Goal: Task Accomplishment & Management: Manage account settings

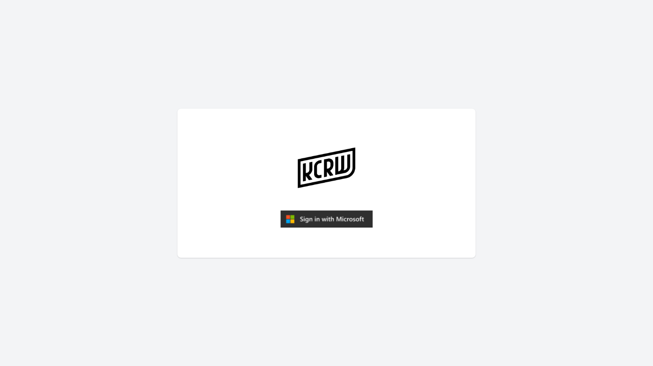
click at [317, 213] on img "submit" at bounding box center [326, 219] width 92 height 18
click at [324, 217] on img "submit" at bounding box center [326, 219] width 92 height 18
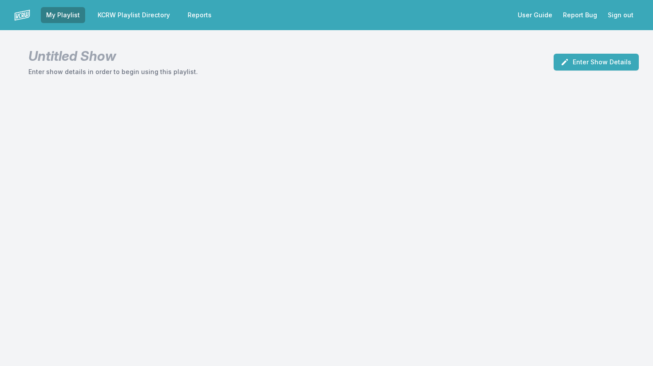
click at [151, 17] on link "KCRW Playlist Directory" at bounding box center [133, 15] width 83 height 16
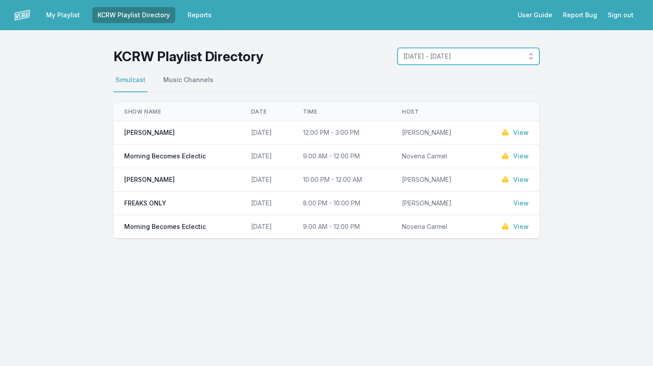
click at [481, 61] on button "[DATE] - [DATE]" at bounding box center [468, 56] width 142 height 17
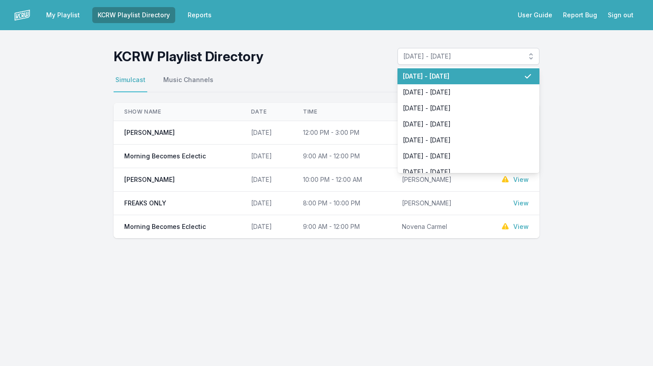
click at [468, 78] on span "[DATE] - [DATE]" at bounding box center [463, 76] width 121 height 9
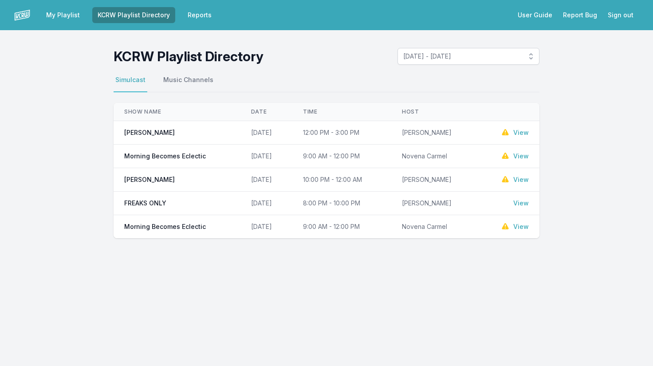
click at [517, 228] on link "View" at bounding box center [521, 226] width 16 height 9
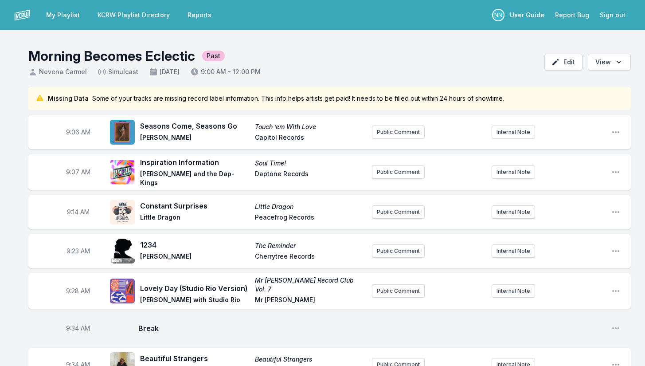
click at [117, 15] on link "KCRW Playlist Directory" at bounding box center [133, 15] width 83 height 16
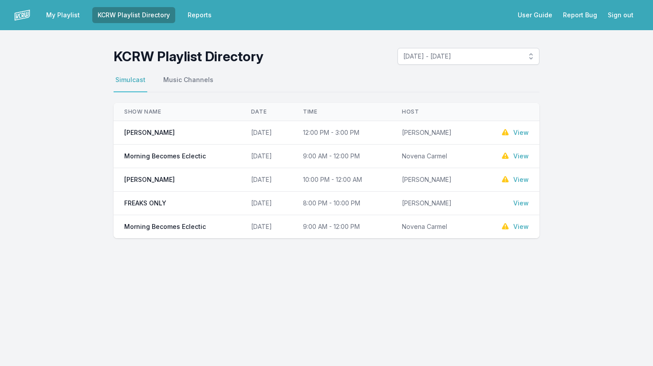
click at [520, 157] on link "View" at bounding box center [521, 156] width 16 height 9
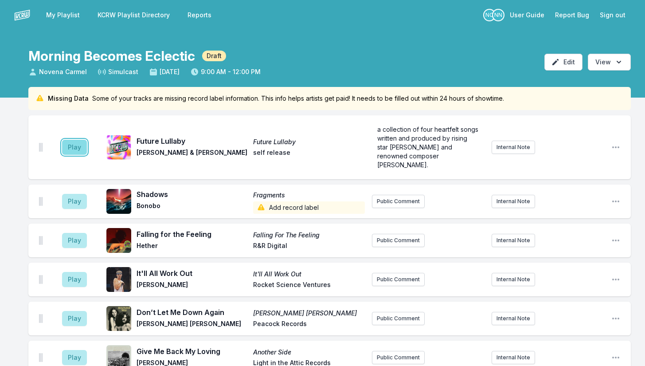
click at [80, 145] on button "Play" at bounding box center [74, 147] width 25 height 15
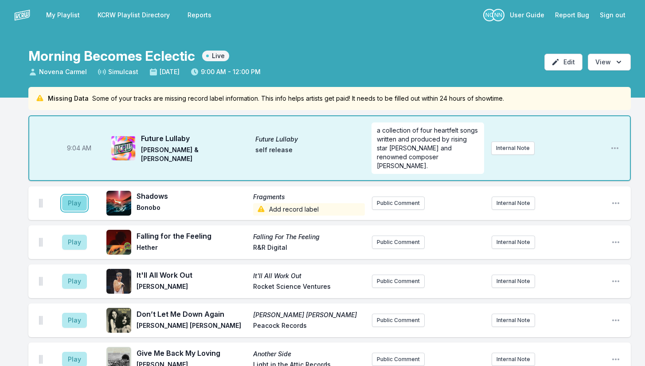
click at [70, 196] on button "Play" at bounding box center [74, 203] width 25 height 15
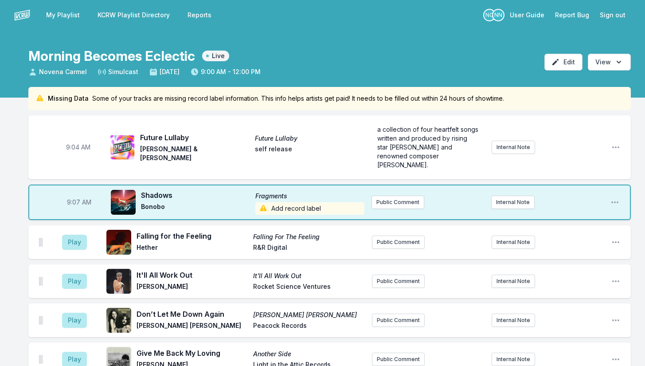
click at [312, 202] on span "Add record label" at bounding box center [309, 208] width 109 height 12
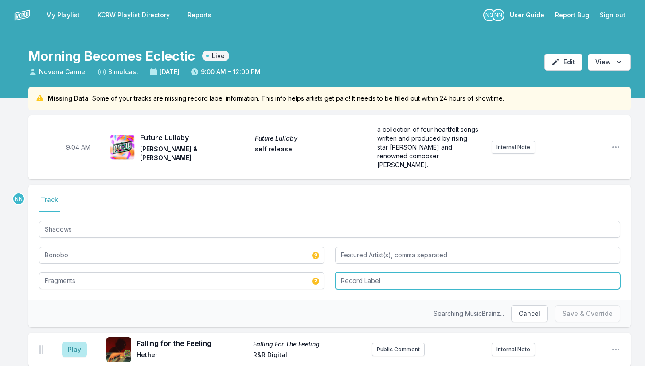
click at [362, 272] on input "Record Label" at bounding box center [478, 280] width 286 height 17
type input "Ninja Tune"
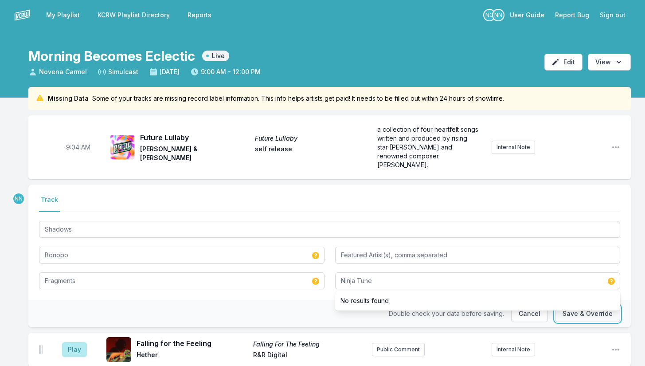
click at [588, 309] on button "Save & Override" at bounding box center [587, 313] width 65 height 17
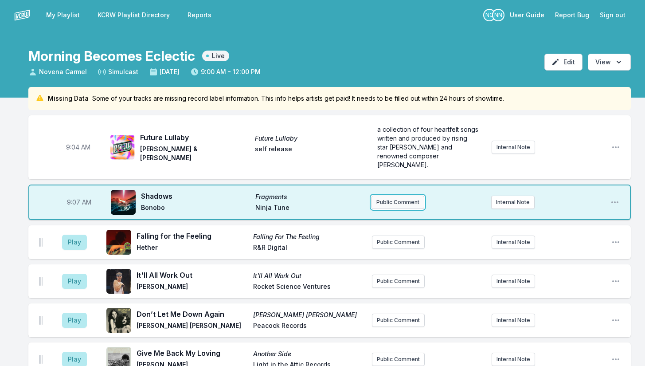
click at [392, 196] on button "Public Comment" at bounding box center [398, 202] width 53 height 13
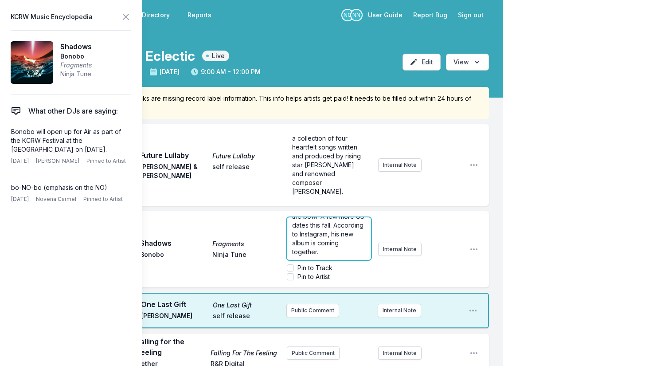
scroll to position [27, 0]
drag, startPoint x: 323, startPoint y: 230, endPoint x: 340, endPoint y: 247, distance: 24.5
click at [340, 247] on p "Opened for Air [DATE] at the bowl. A few more US dates this fall. According to …" at bounding box center [329, 229] width 74 height 53
click at [126, 18] on icon at bounding box center [125, 16] width 5 height 5
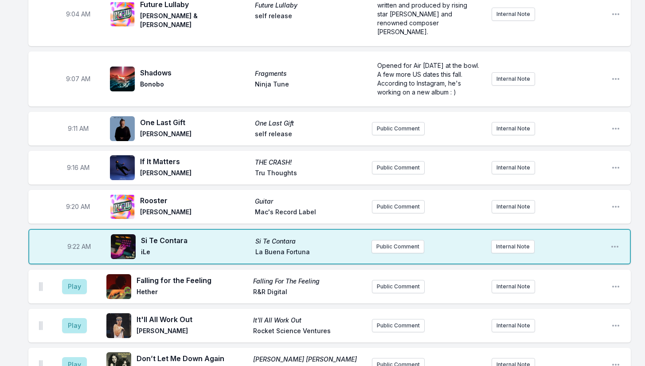
scroll to position [132, 0]
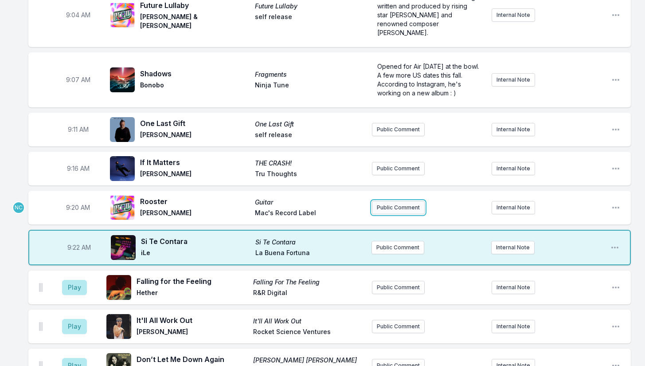
click at [385, 201] on button "Public Comment" at bounding box center [398, 207] width 53 height 13
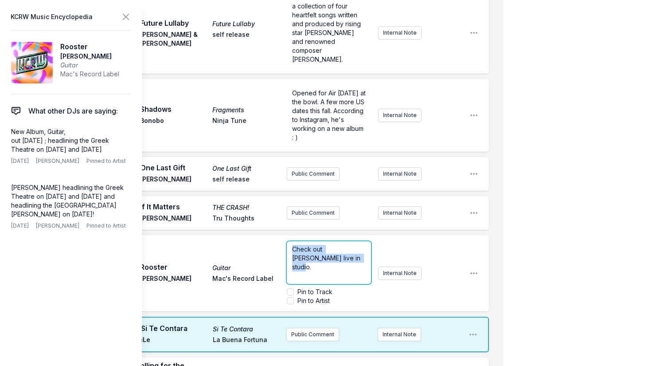
drag, startPoint x: 331, startPoint y: 249, endPoint x: 264, endPoint y: 231, distance: 69.3
click at [264, 235] on div "9:20 AM Rooster Guitar [PERSON_NAME]'s Record Label Check out [PERSON_NAME] liv…" at bounding box center [258, 273] width 461 height 76
drag, startPoint x: 293, startPoint y: 257, endPoint x: 348, endPoint y: 256, distance: 55.0
click at [348, 256] on span "[PERSON_NAME] visited us last week as our MBE Special Guest ; shared some fun i…" at bounding box center [329, 284] width 75 height 78
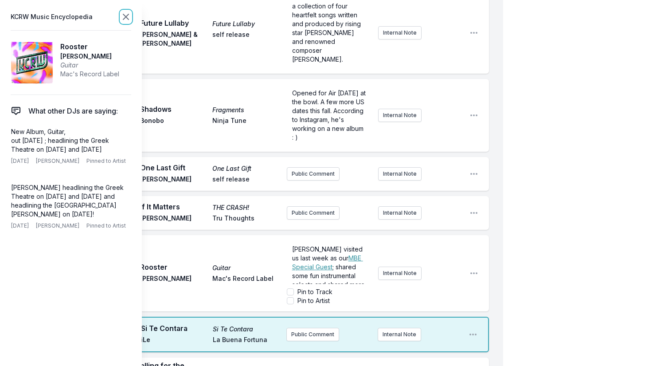
click at [127, 19] on icon at bounding box center [126, 17] width 11 height 11
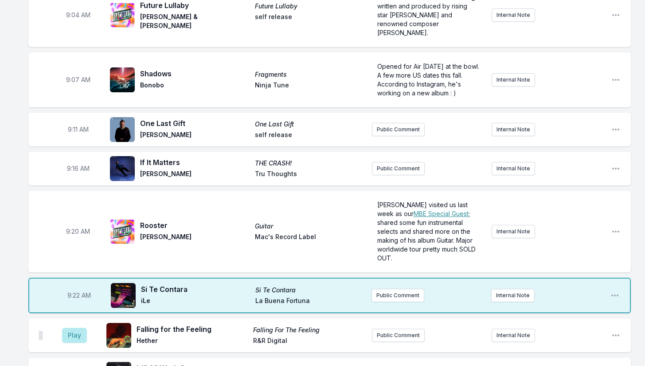
scroll to position [177, 0]
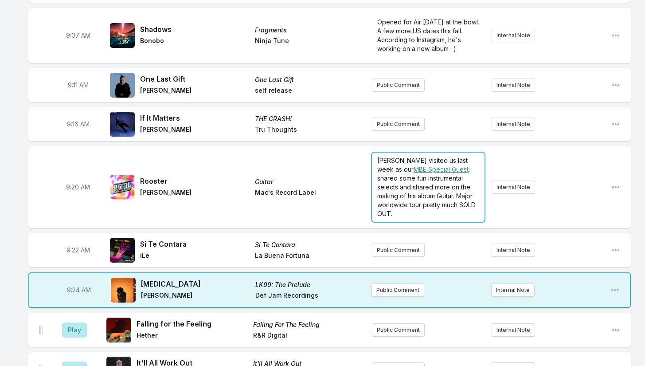
click at [431, 157] on span "[PERSON_NAME] visited us last week as our" at bounding box center [423, 165] width 92 height 16
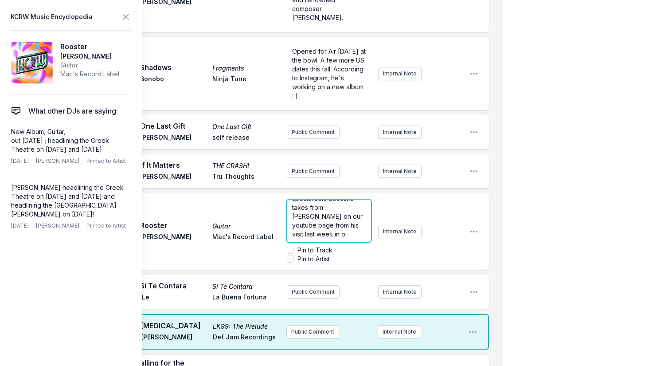
scroll to position [22, 0]
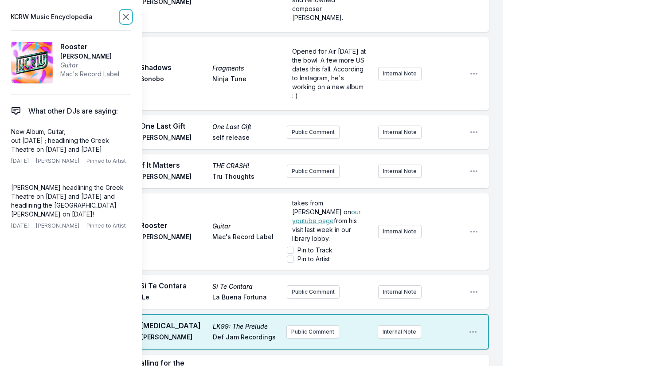
click at [127, 18] on icon at bounding box center [125, 16] width 5 height 5
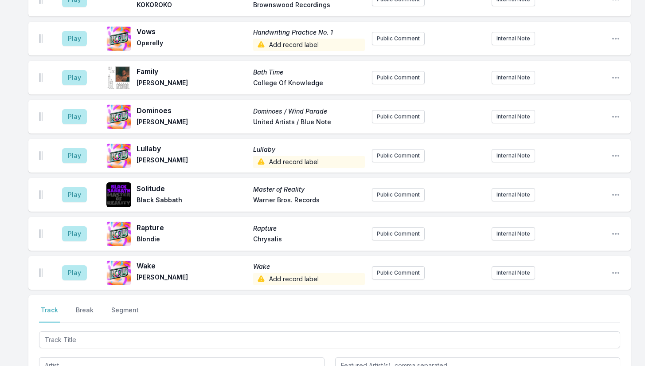
scroll to position [2665, 0]
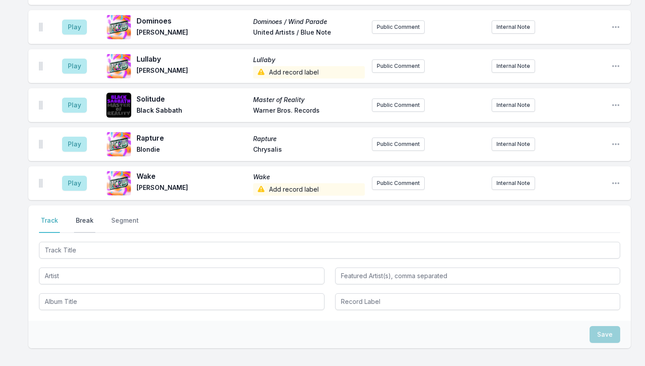
click at [89, 216] on button "Break" at bounding box center [84, 224] width 21 height 17
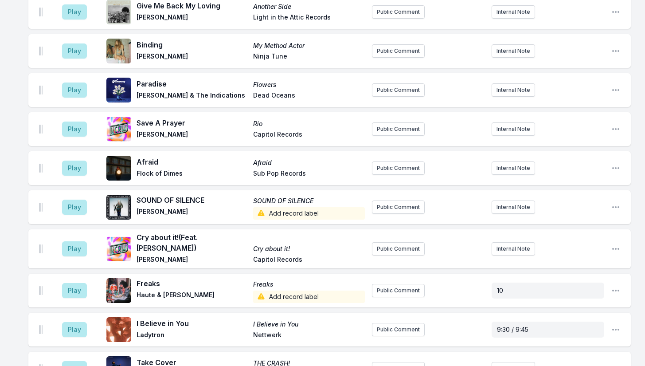
scroll to position [377, 0]
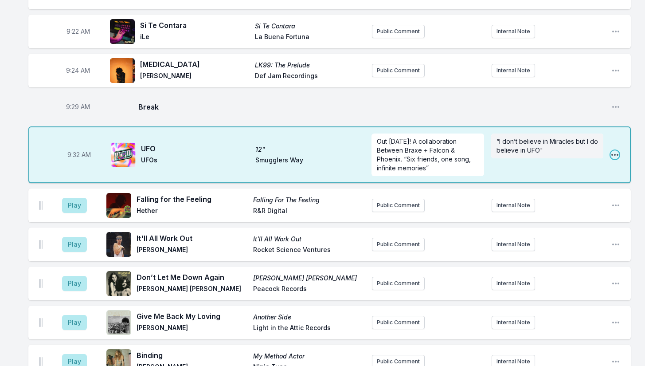
click at [615, 154] on icon "Open playlist item options" at bounding box center [615, 155] width 7 height 2
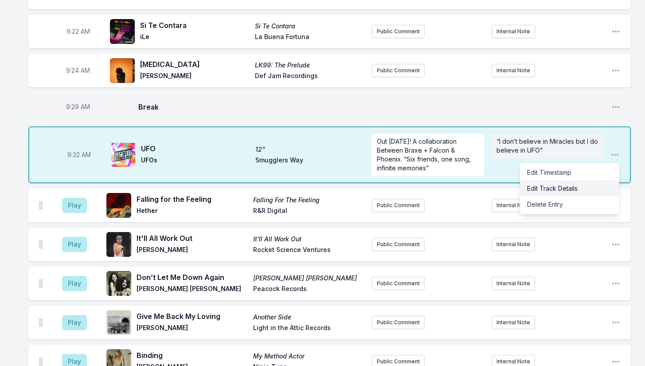
click at [557, 180] on button "Edit Track Details" at bounding box center [569, 188] width 99 height 16
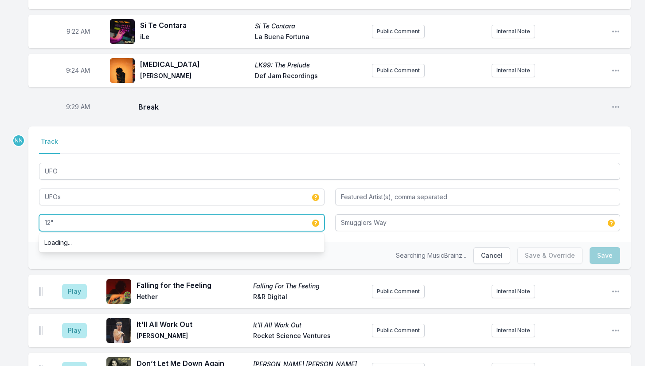
drag, startPoint x: 99, startPoint y: 204, endPoint x: 14, endPoint y: 207, distance: 85.6
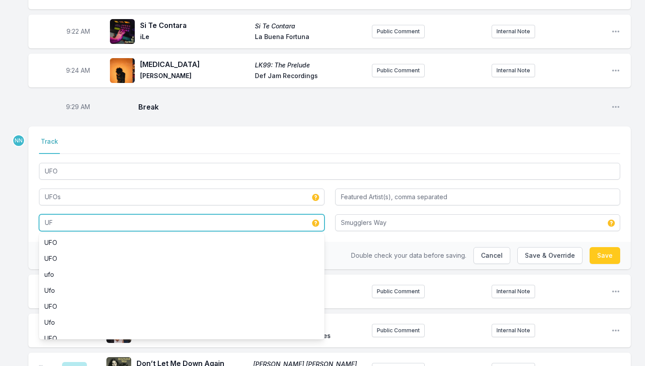
type input "UFO"
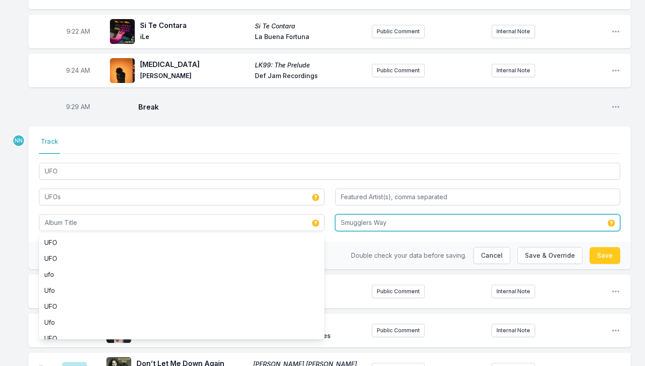
type input "UFO"
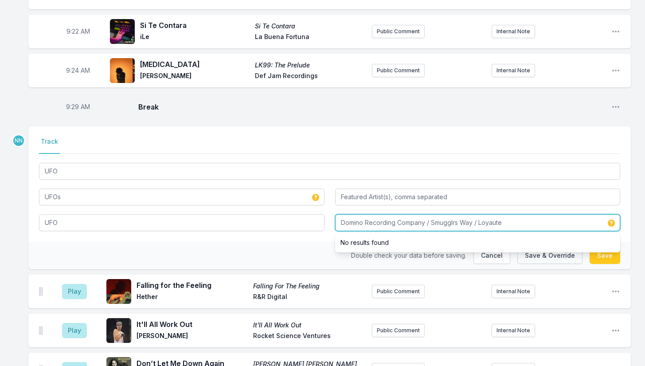
type input "Domino Recording Company / Smugglrs Way / Loyaute"
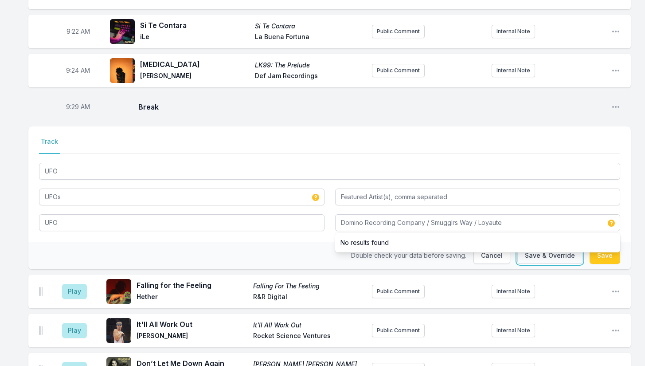
click at [552, 247] on button "Save & Override" at bounding box center [550, 255] width 65 height 17
type input "12""
type input "Smugglers Way"
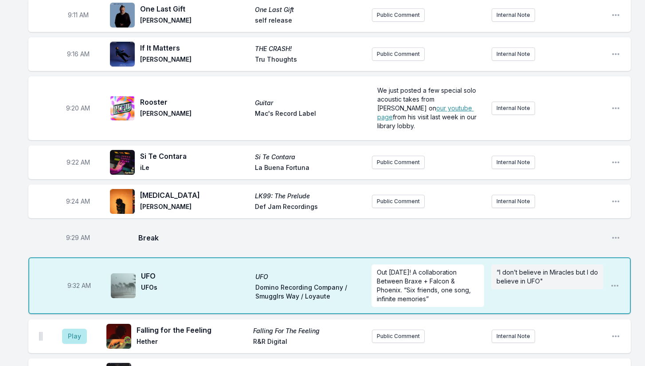
scroll to position [244, 0]
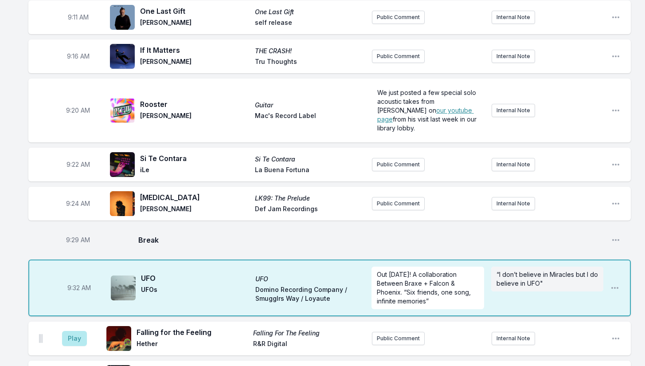
click at [611, 94] on div "9:20 AM Rooster Guitar [PERSON_NAME]'s Record Label We just posted a few specia…" at bounding box center [329, 110] width 603 height 64
click at [616, 106] on icon "Open playlist item options" at bounding box center [616, 110] width 9 height 9
click at [582, 136] on button "Edit Track Details" at bounding box center [570, 144] width 99 height 16
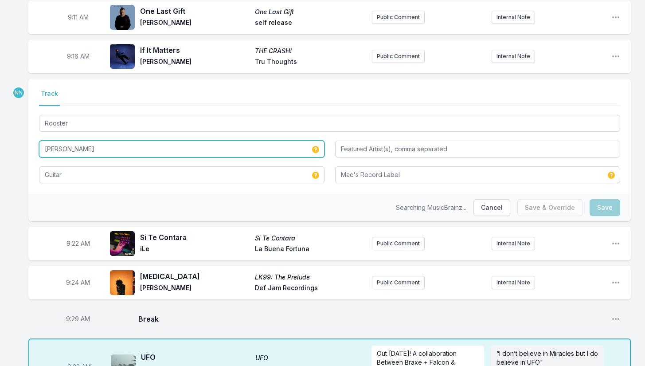
click at [73, 141] on input "[PERSON_NAME]" at bounding box center [182, 149] width 286 height 17
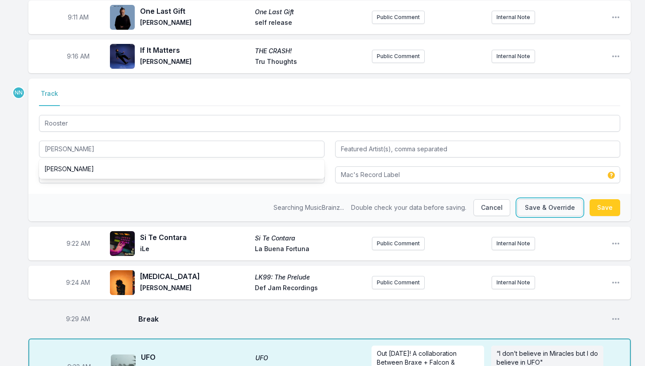
click at [531, 199] on button "Save & Override" at bounding box center [550, 207] width 65 height 17
type input "[PERSON_NAME]"
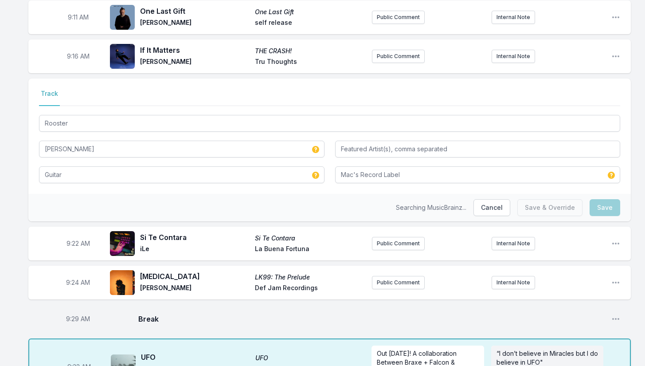
type input "Mac’s Record Label"
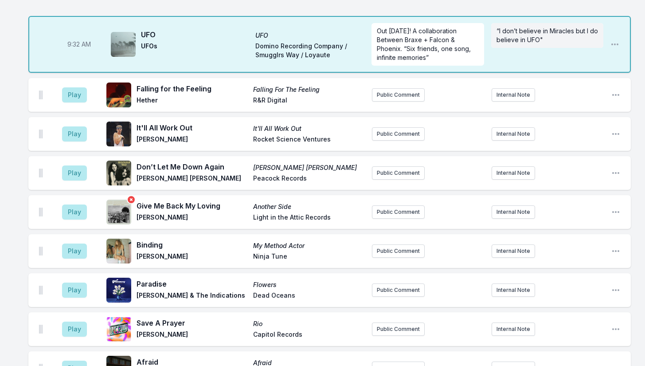
scroll to position [2675, 0]
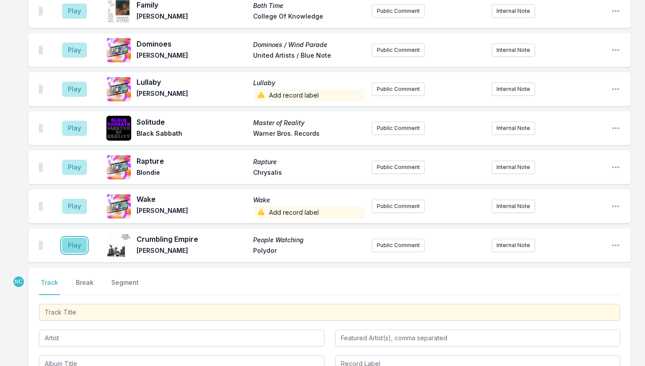
click at [72, 238] on button "Play" at bounding box center [74, 245] width 25 height 15
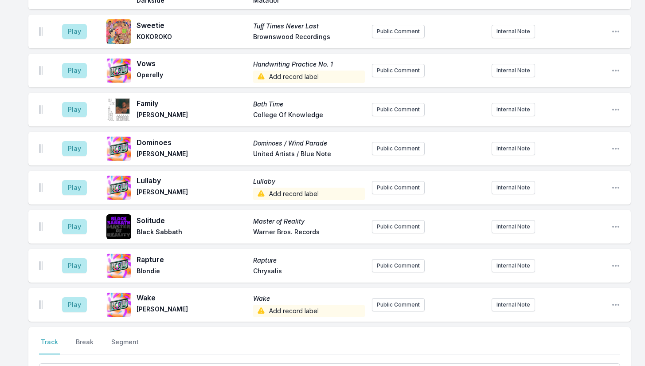
scroll to position [2741, 0]
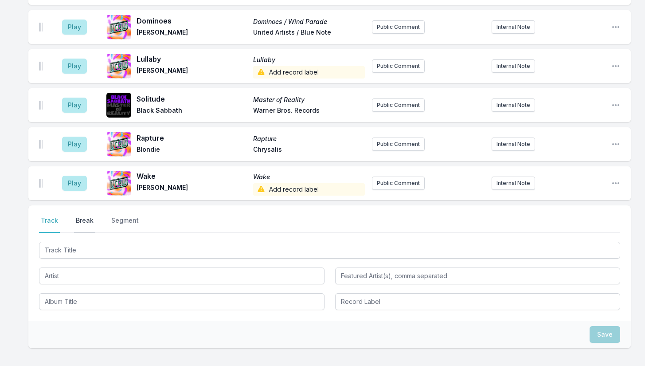
click at [84, 216] on button "Break" at bounding box center [84, 224] width 21 height 17
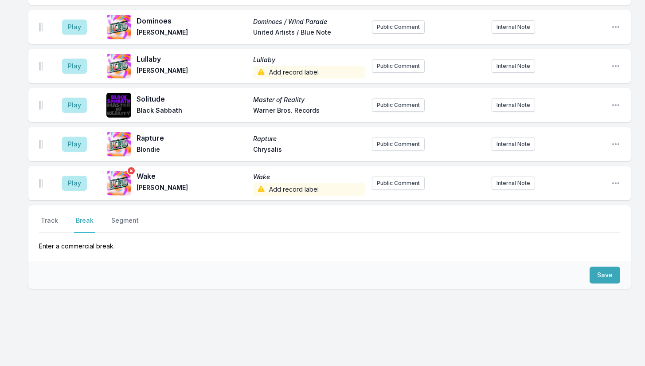
scroll to position [2682, 0]
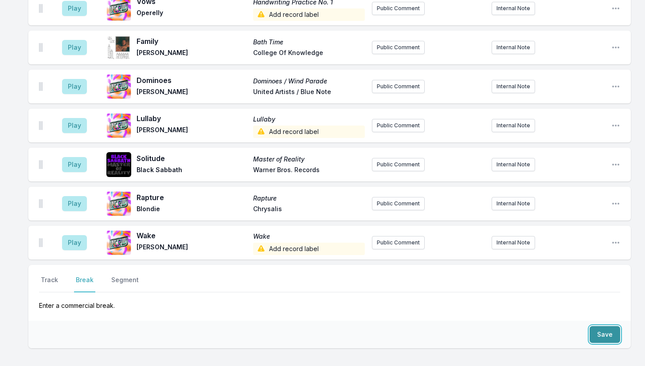
click at [614, 326] on button "Save" at bounding box center [605, 334] width 31 height 17
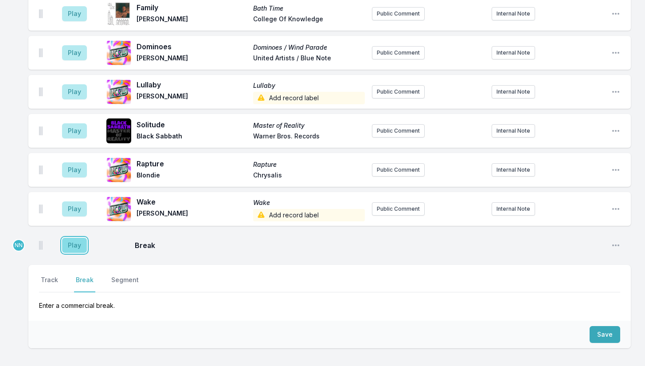
click at [70, 238] on button "Play" at bounding box center [74, 245] width 25 height 15
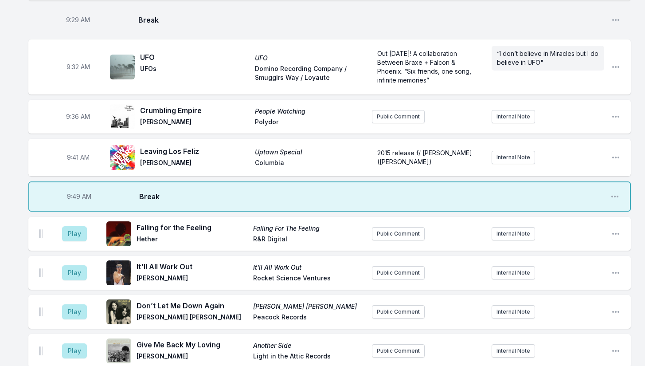
scroll to position [675, 0]
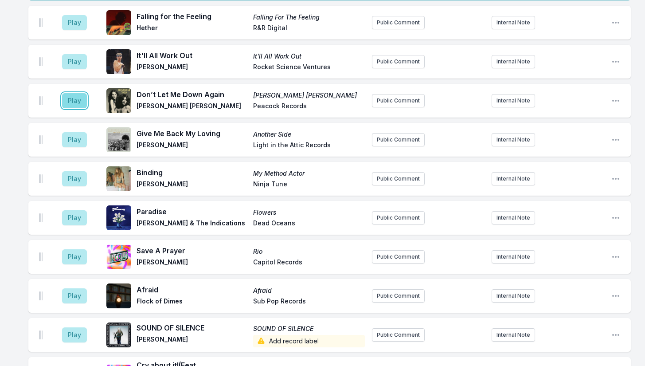
click at [75, 93] on button "Play" at bounding box center [74, 100] width 25 height 15
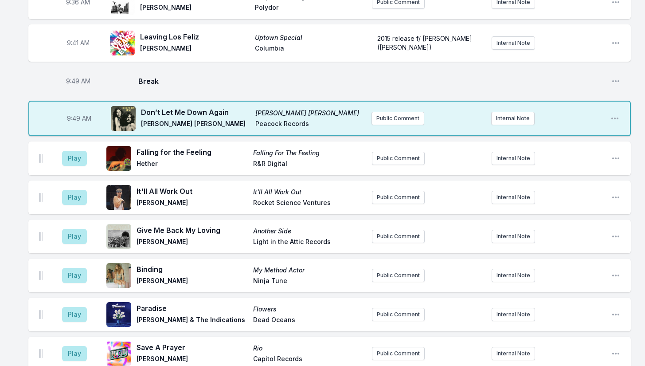
scroll to position [498, 0]
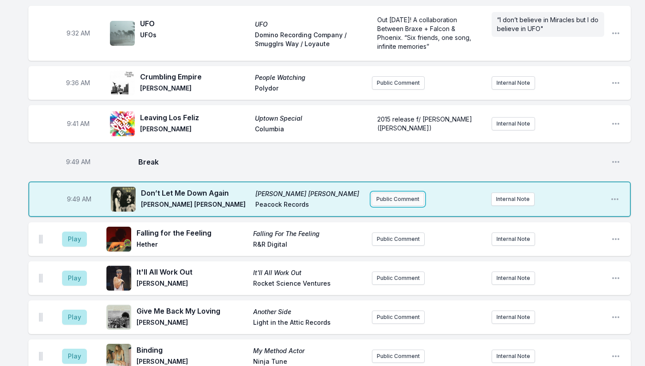
click at [378, 192] on button "Public Comment" at bounding box center [398, 198] width 53 height 13
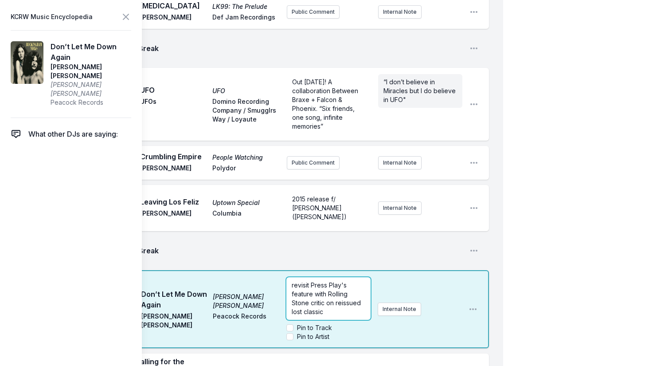
click at [313, 281] on span "revisit Press Play's feature with Rolling Stone critic on reissued lost classic" at bounding box center [327, 298] width 71 height 34
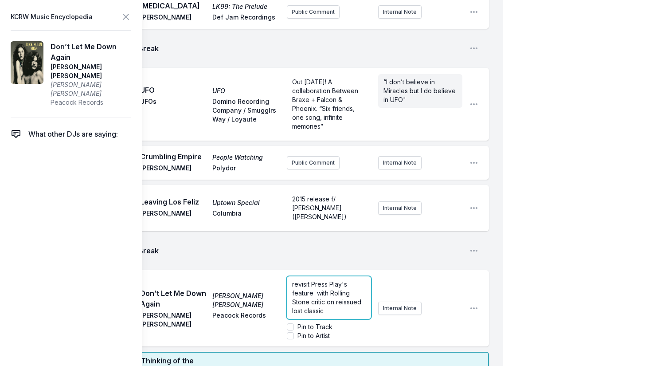
scroll to position [497, 0]
click at [327, 285] on span "revisit Press Play's feature with Rolling Stone critic on reissued lost classic" at bounding box center [328, 298] width 73 height 34
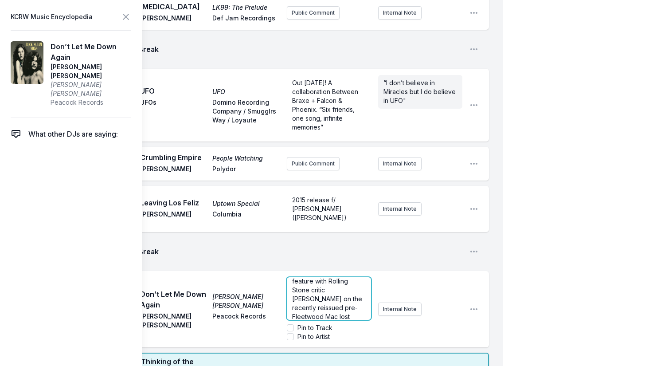
scroll to position [4, 0]
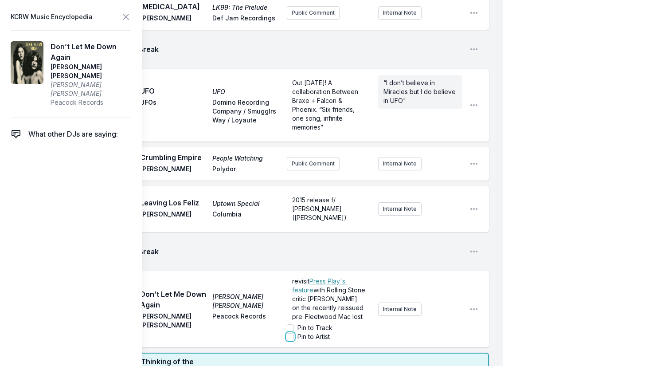
click at [292, 333] on input "Pin to Artist" at bounding box center [290, 336] width 7 height 7
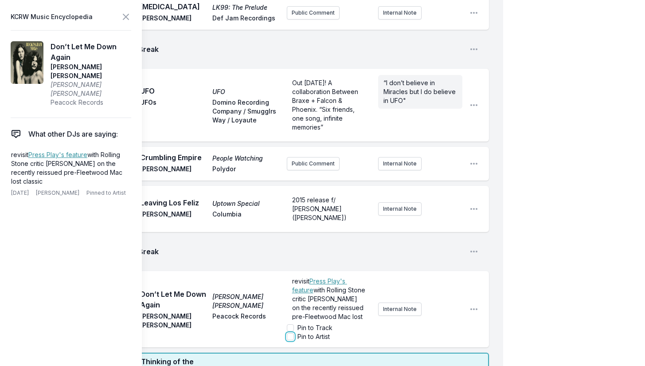
checkbox input "true"
click at [128, 19] on icon at bounding box center [125, 16] width 5 height 5
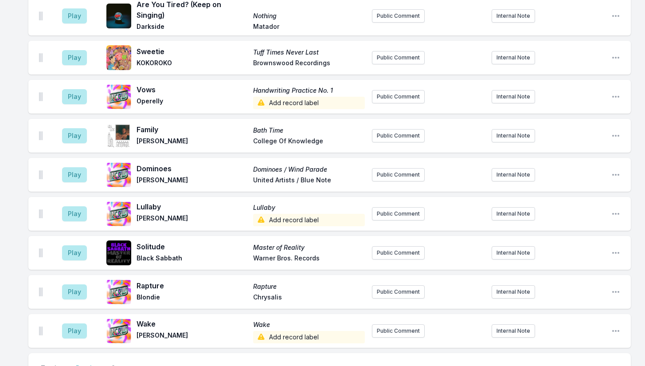
scroll to position [2696, 0]
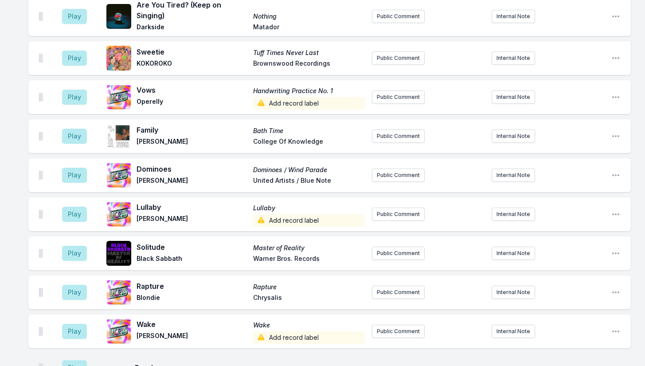
scroll to position [2730, 0]
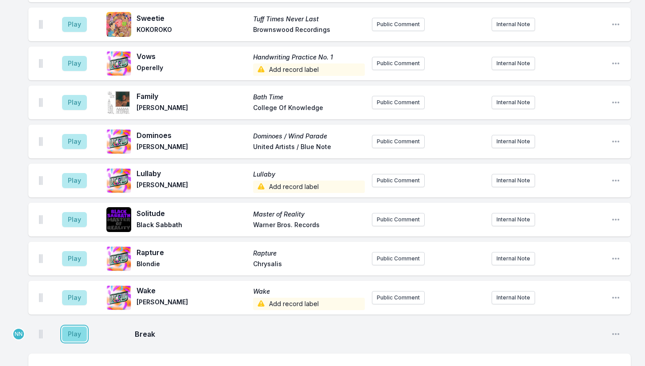
click at [75, 326] on button "Play" at bounding box center [74, 333] width 25 height 15
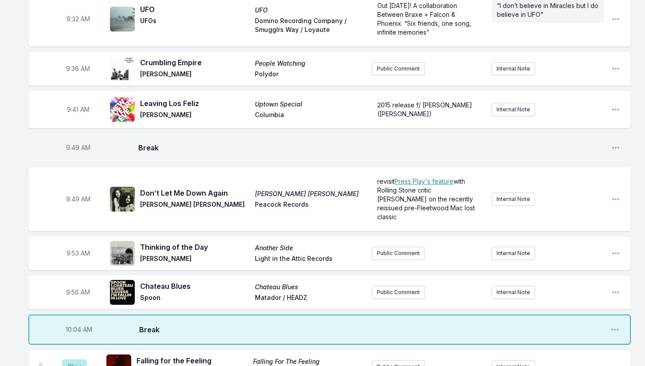
scroll to position [734, 0]
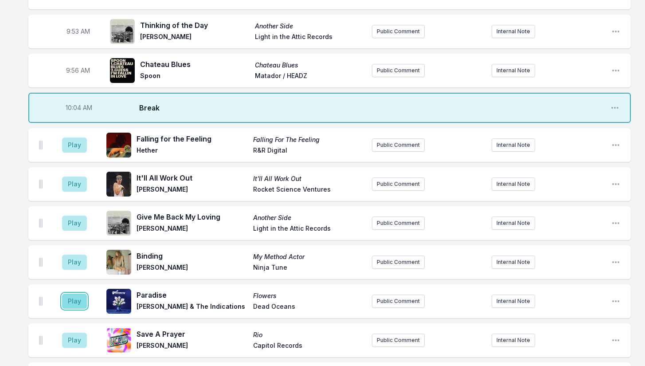
click at [81, 294] on button "Play" at bounding box center [74, 301] width 25 height 15
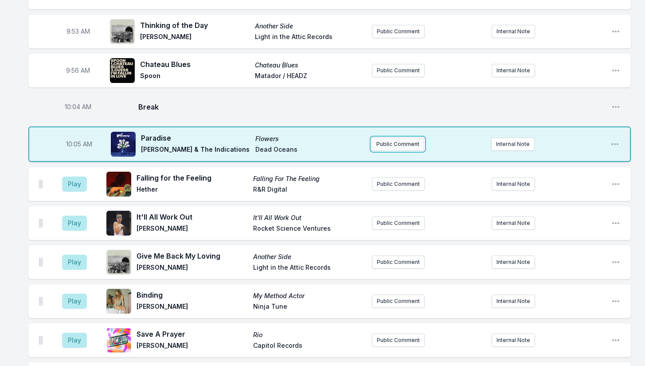
click at [386, 137] on button "Public Comment" at bounding box center [398, 143] width 53 height 13
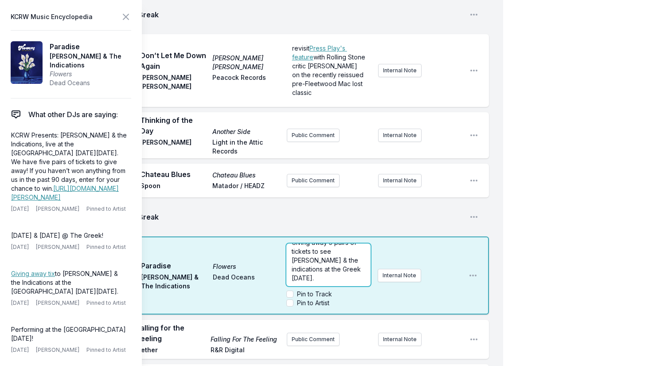
scroll to position [0, 0]
drag, startPoint x: 291, startPoint y: 241, endPoint x: 312, endPoint y: 251, distance: 23.0
click at [312, 251] on div "Giving away 5 pairs of tickets to see [PERSON_NAME] & the indications at the Gr…" at bounding box center [328, 264] width 84 height 43
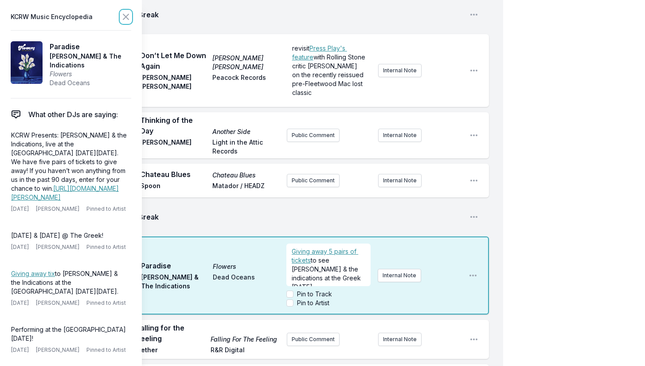
click at [123, 16] on icon at bounding box center [126, 17] width 11 height 11
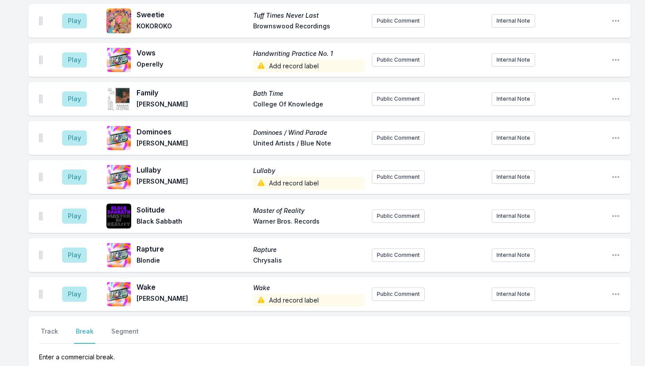
scroll to position [2840, 0]
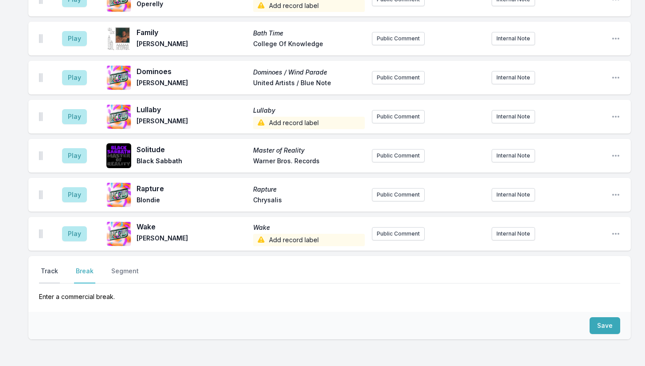
click at [49, 267] on button "Track" at bounding box center [49, 275] width 21 height 17
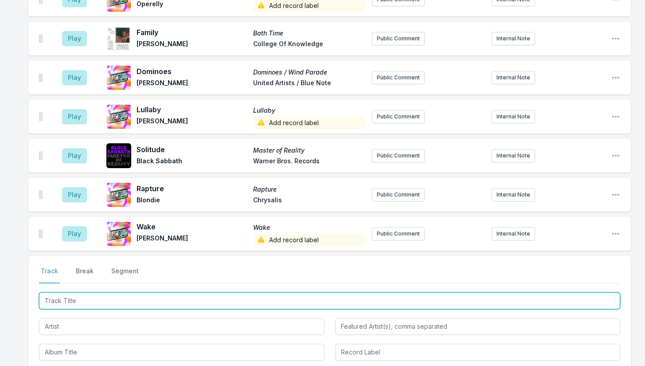
click at [88, 292] on input "Track Title" at bounding box center [329, 300] width 581 height 17
paste input "So High"
type input "So High"
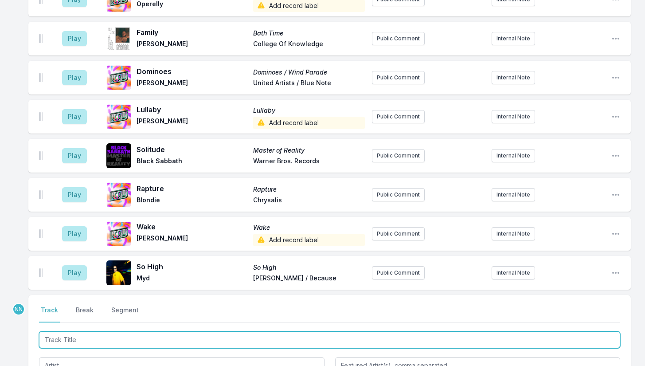
scroll to position [2879, 0]
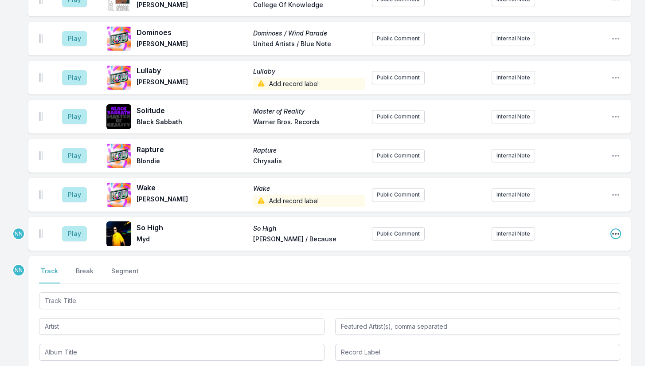
click at [618, 229] on icon "Open playlist item options" at bounding box center [616, 233] width 9 height 9
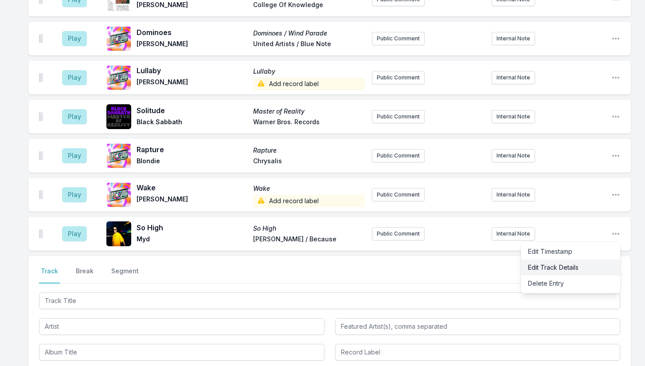
click at [569, 259] on button "Edit Track Details" at bounding box center [570, 267] width 99 height 16
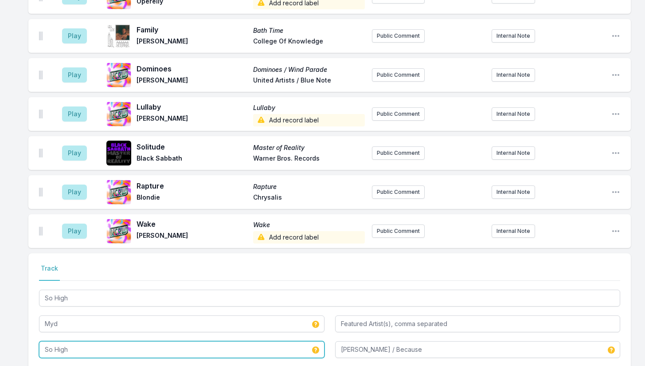
click at [202, 341] on input "So High" at bounding box center [182, 349] width 286 height 17
type input "Mydnight"
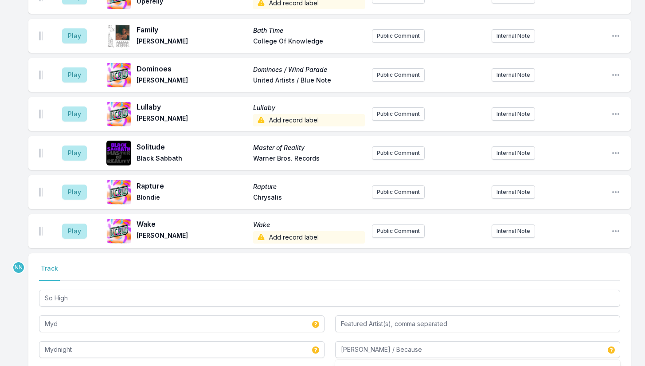
type input "So High"
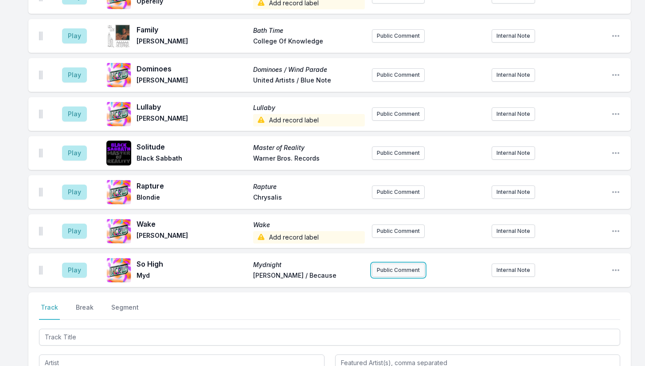
click at [393, 263] on button "Public Comment" at bounding box center [398, 269] width 53 height 13
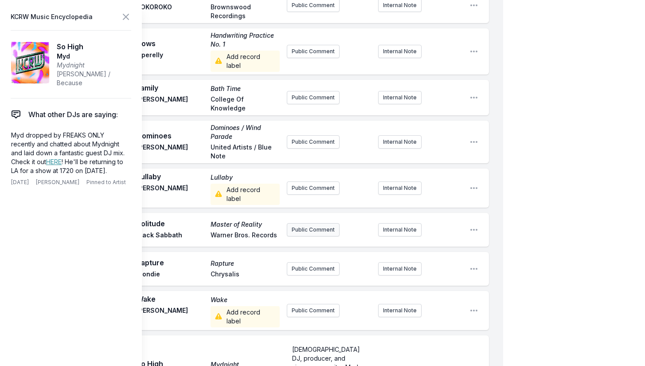
scroll to position [3067, 0]
click at [125, 21] on icon at bounding box center [126, 17] width 11 height 11
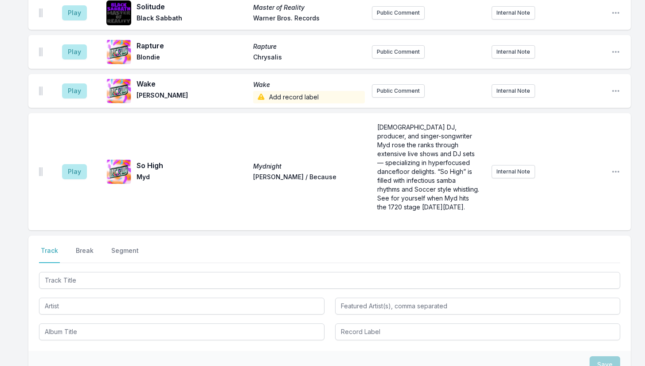
scroll to position [3060, 0]
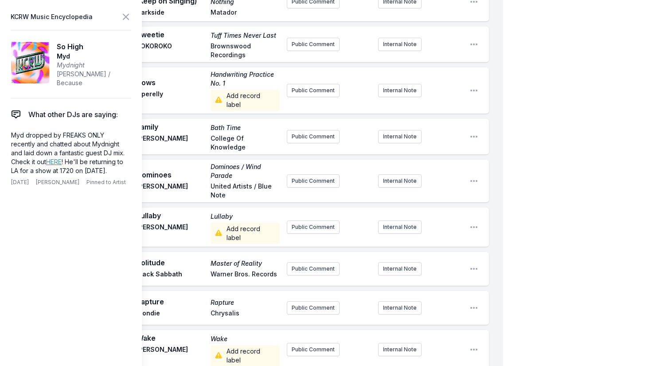
scroll to position [3144, 0]
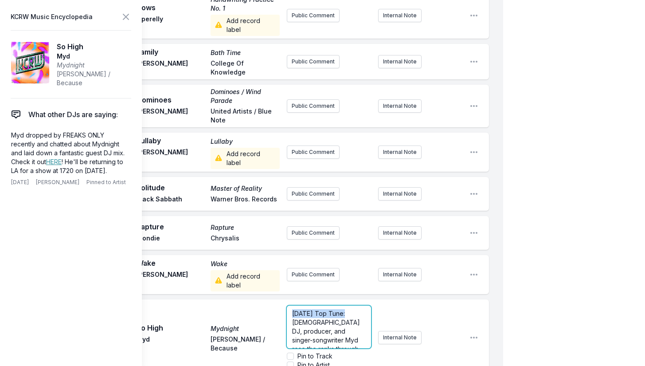
drag, startPoint x: 290, startPoint y: 252, endPoint x: 347, endPoint y: 247, distance: 57.4
click at [347, 306] on div "[DATE] Top Tune: [DEMOGRAPHIC_DATA] DJ, producer, and singer-songwriter Myd ros…" at bounding box center [329, 327] width 84 height 43
click at [126, 16] on icon at bounding box center [126, 17] width 11 height 11
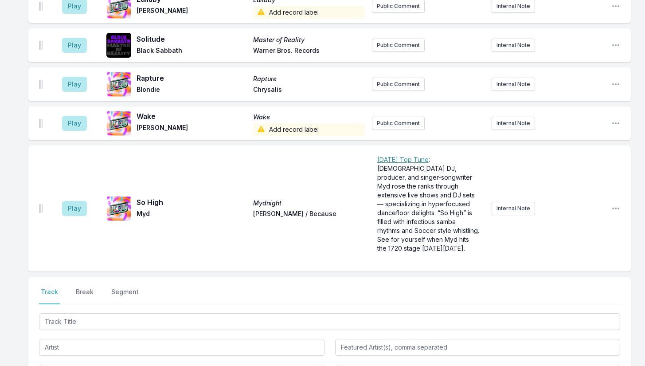
scroll to position [1922, 0]
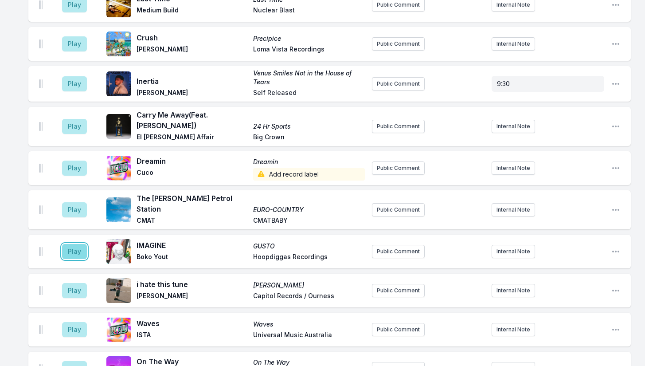
click at [71, 244] on button "Play" at bounding box center [74, 251] width 25 height 15
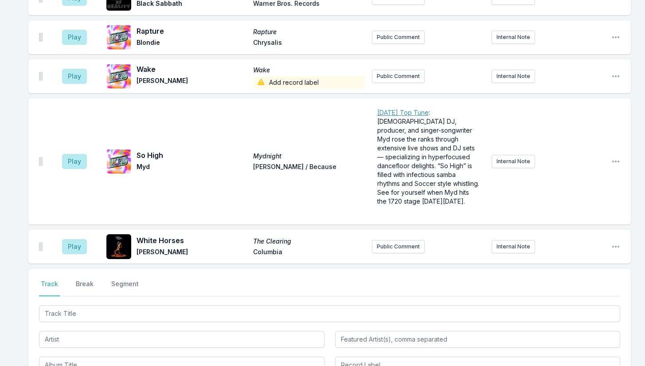
scroll to position [3147, 0]
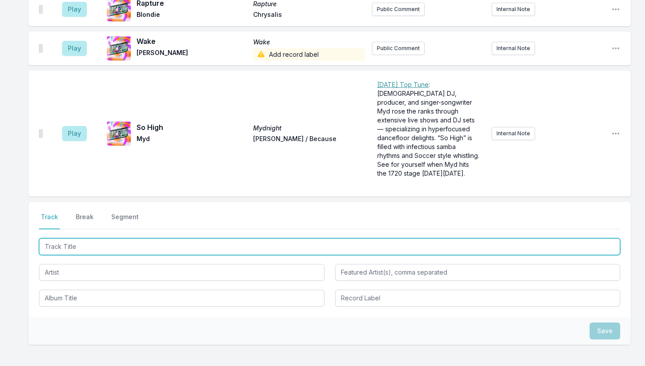
click at [175, 238] on input "Track Title" at bounding box center [329, 246] width 581 height 17
type input "White Hors"
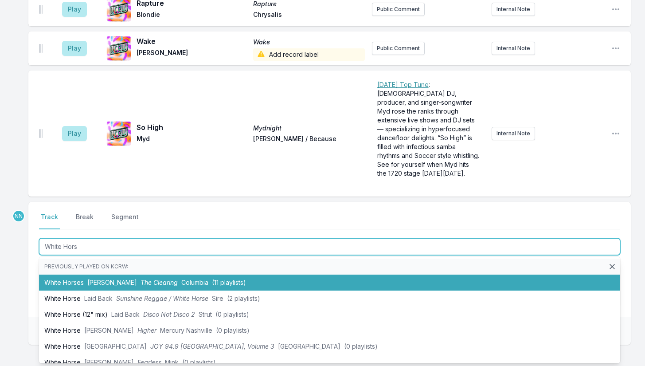
click at [141, 279] on span "The Clearing" at bounding box center [159, 283] width 37 height 8
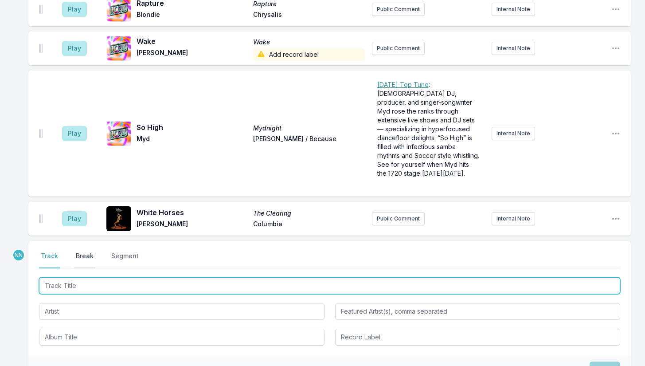
scroll to position [3186, 0]
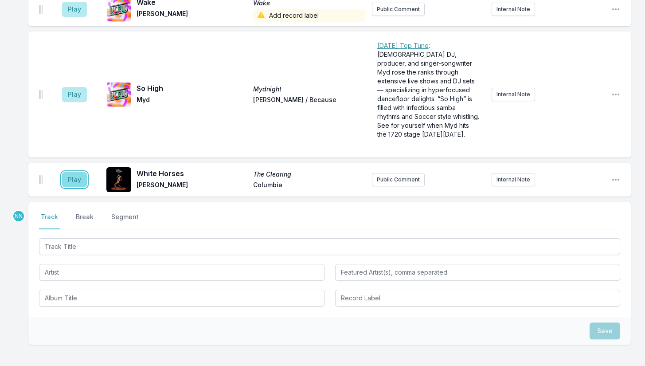
click at [77, 172] on button "Play" at bounding box center [74, 179] width 25 height 15
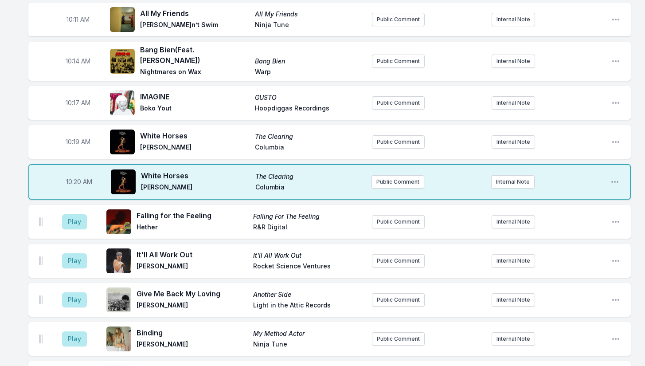
scroll to position [925, 0]
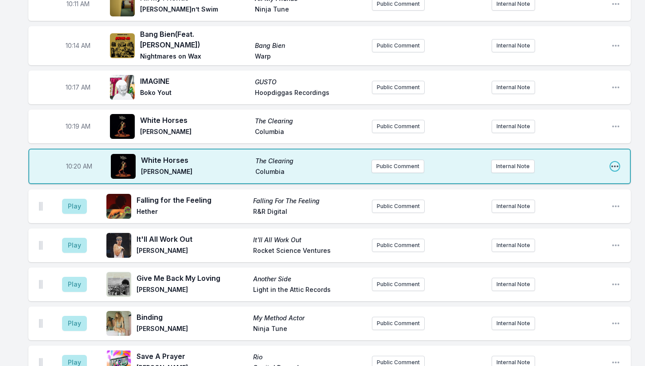
click at [613, 162] on icon "Open playlist item options" at bounding box center [615, 166] width 9 height 9
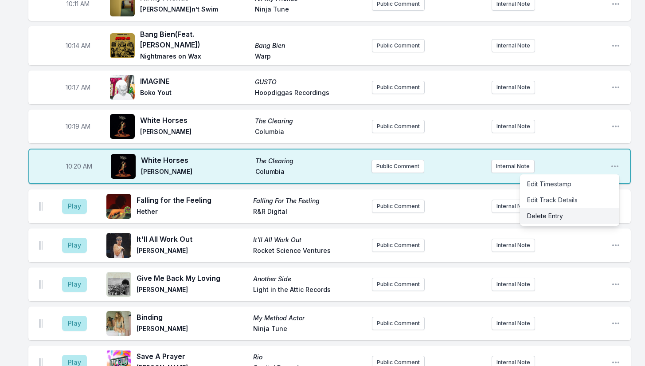
click at [566, 208] on button "Delete Entry" at bounding box center [569, 216] width 99 height 16
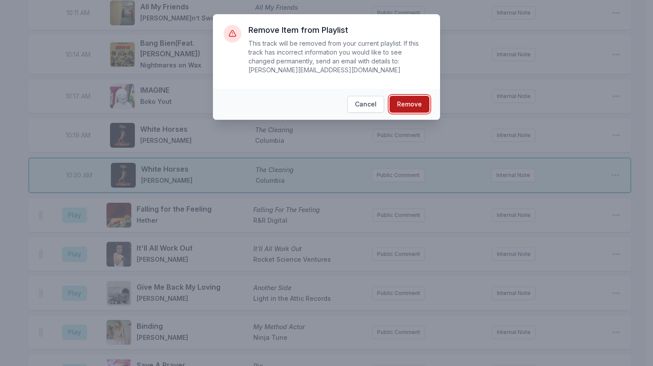
click at [412, 96] on button "Remove" at bounding box center [409, 104] width 40 height 17
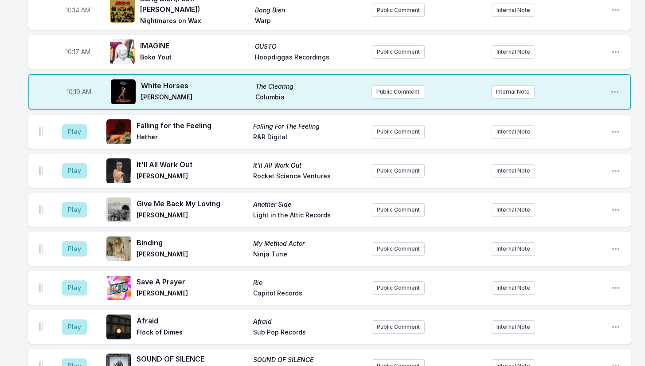
scroll to position [3113, 0]
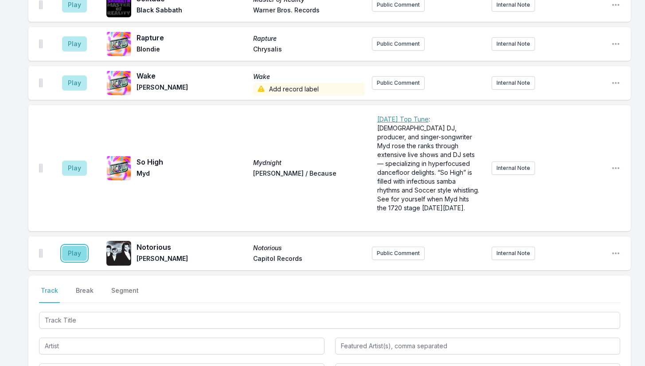
click at [75, 246] on button "Play" at bounding box center [74, 253] width 25 height 15
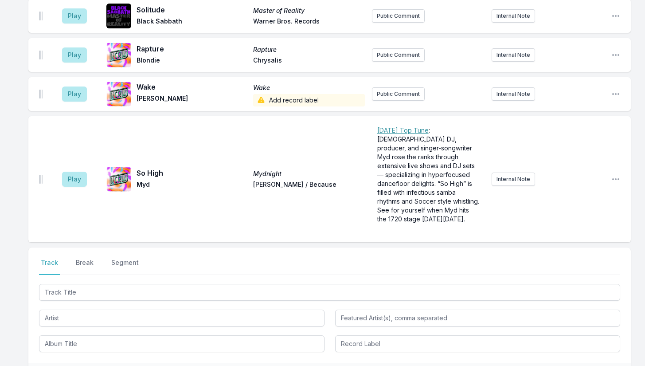
scroll to position [3208, 0]
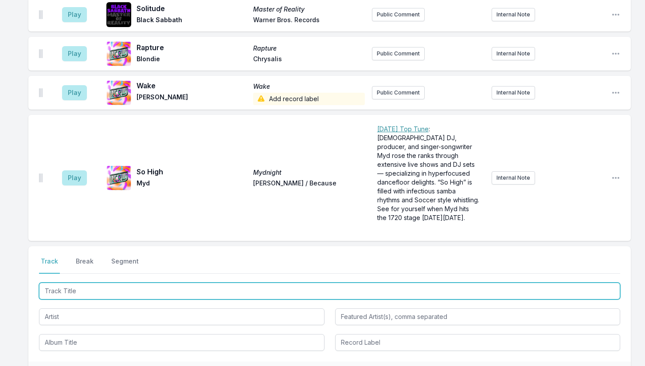
click at [133, 282] on input "Track Title" at bounding box center [329, 290] width 581 height 17
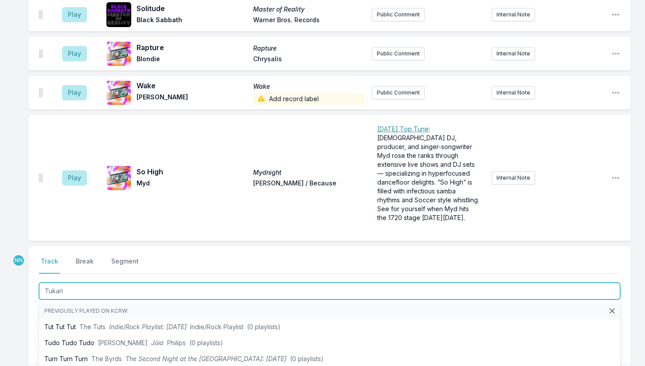
type input "Tukaria"
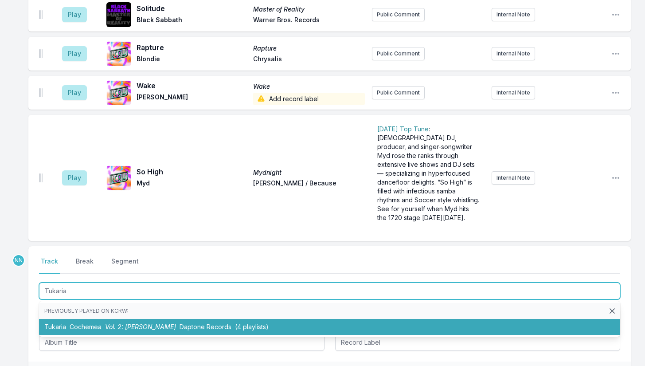
click at [128, 323] on span "Vol. 2: [PERSON_NAME]" at bounding box center [140, 327] width 71 height 8
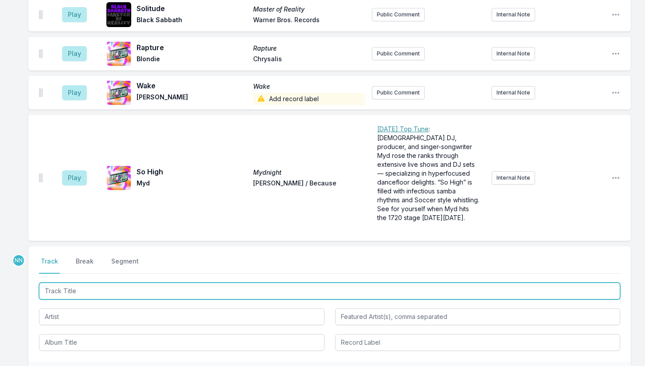
scroll to position [3247, 0]
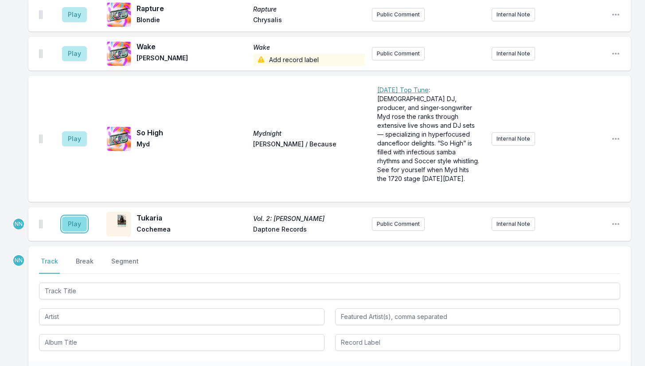
click at [79, 216] on button "Play" at bounding box center [74, 223] width 25 height 15
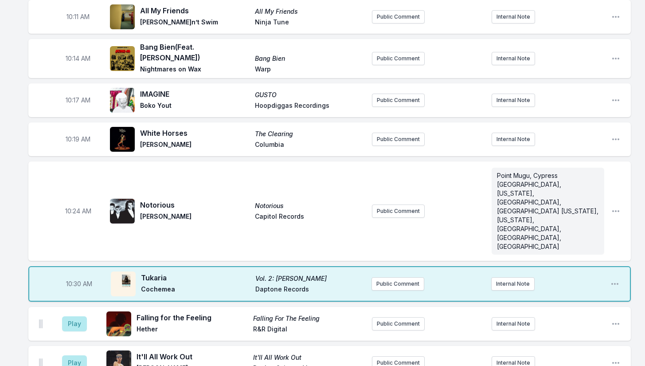
scroll to position [896, 0]
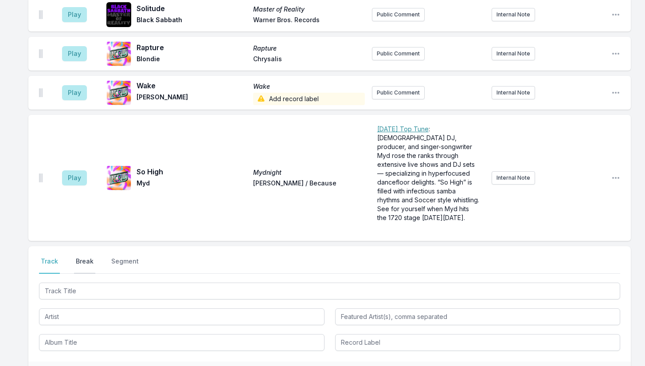
click at [87, 257] on button "Break" at bounding box center [84, 265] width 21 height 17
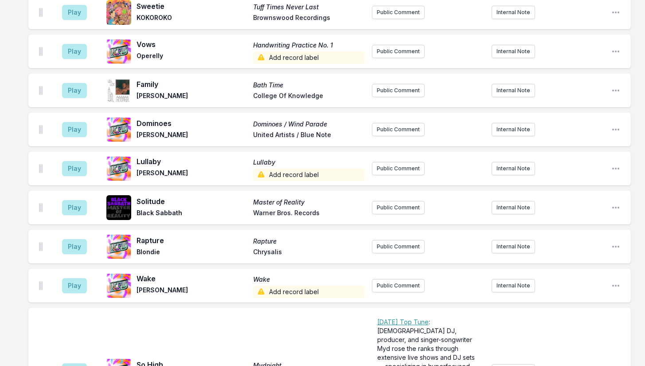
scroll to position [3132, 0]
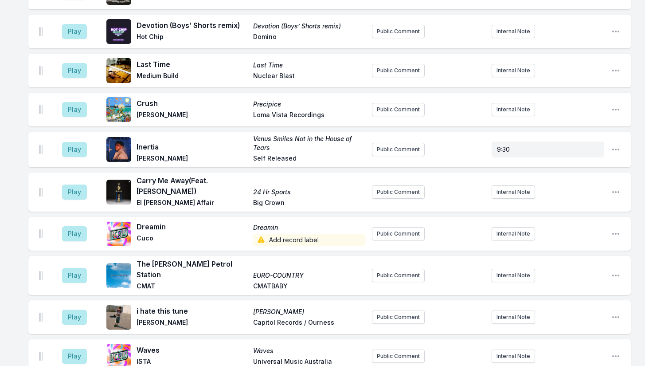
scroll to position [2574, 0]
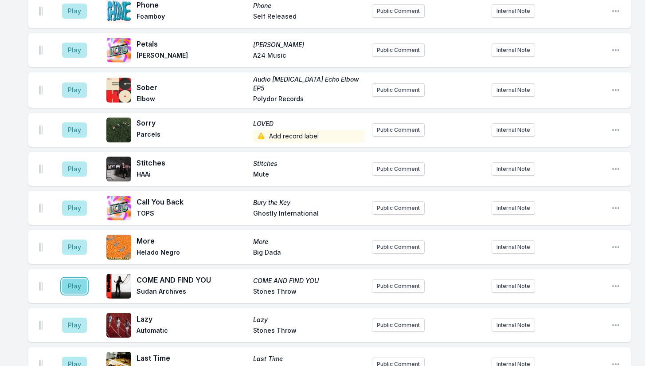
click at [74, 279] on button "Play" at bounding box center [74, 286] width 25 height 15
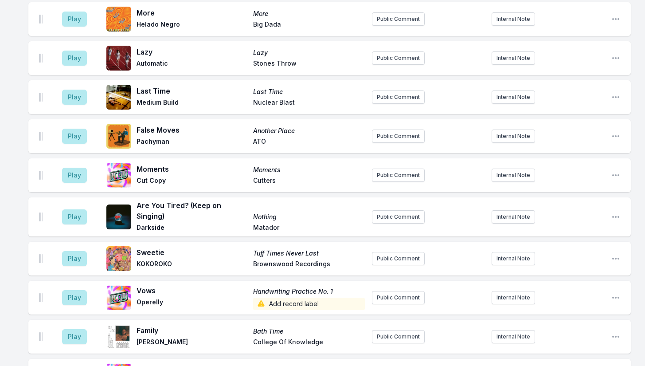
scroll to position [3081, 0]
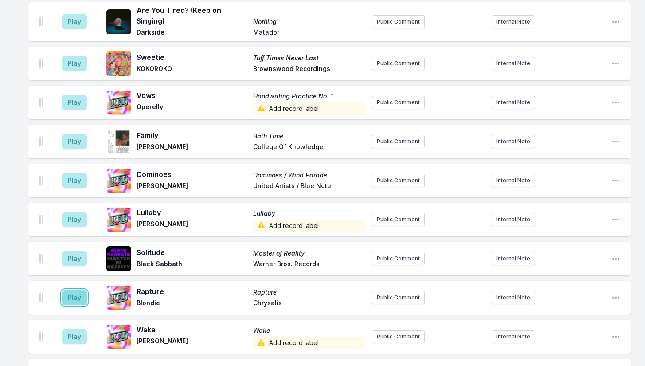
click at [70, 290] on button "Play" at bounding box center [74, 297] width 25 height 15
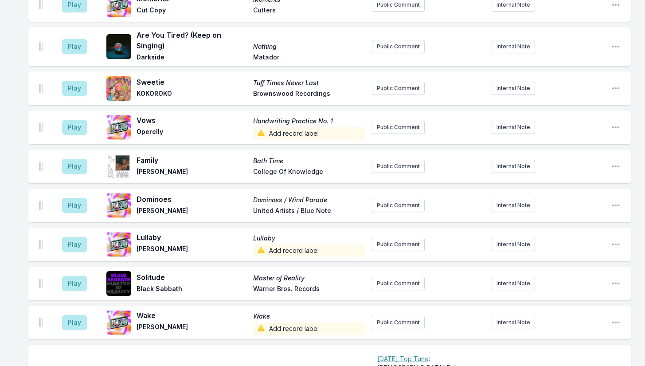
scroll to position [3338, 0]
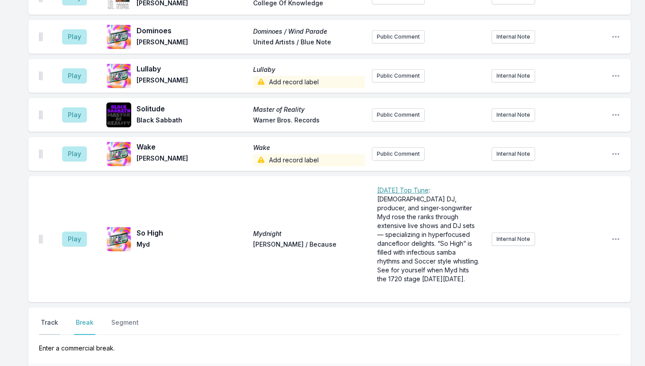
click at [57, 318] on button "Track" at bounding box center [49, 326] width 21 height 17
click at [83, 318] on button "Break" at bounding box center [84, 326] width 21 height 17
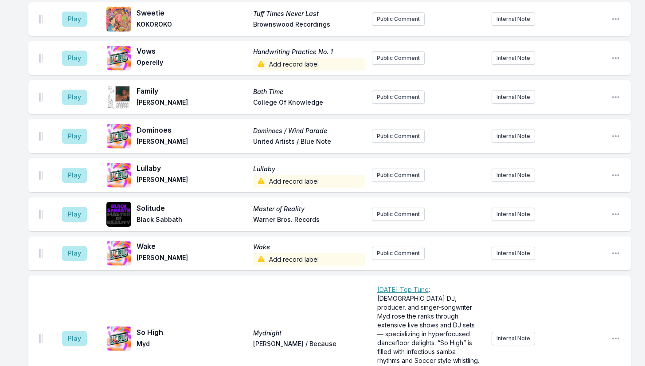
scroll to position [3372, 0]
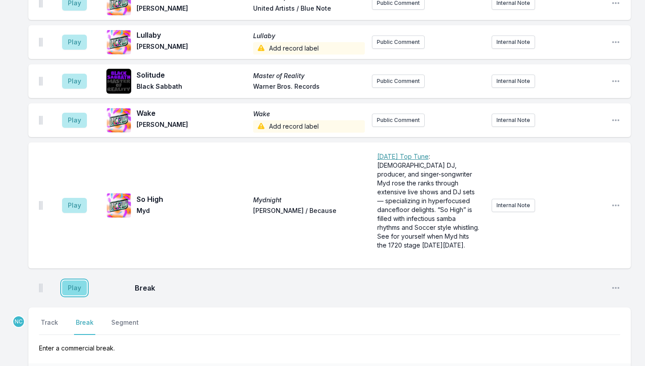
click at [72, 280] on button "Play" at bounding box center [74, 287] width 25 height 15
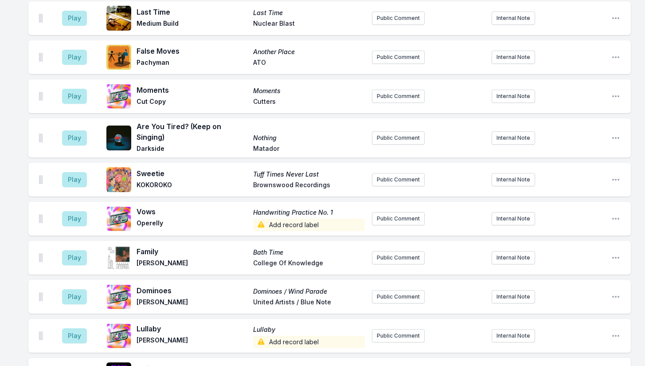
scroll to position [3366, 0]
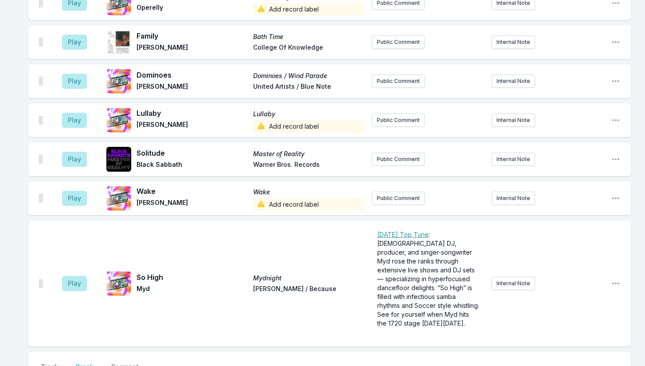
click at [51, 362] on button "Track" at bounding box center [49, 370] width 21 height 17
type input "I wish I Didn't"
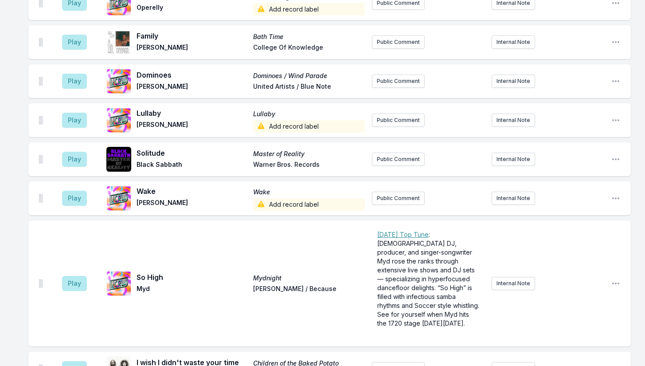
scroll to position [3405, 0]
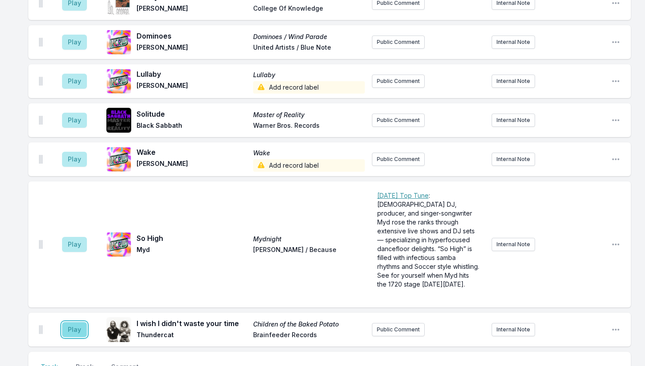
click at [76, 322] on button "Play" at bounding box center [74, 329] width 25 height 15
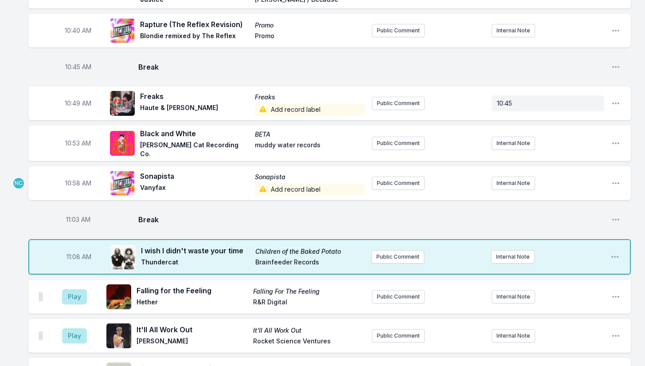
scroll to position [1321, 0]
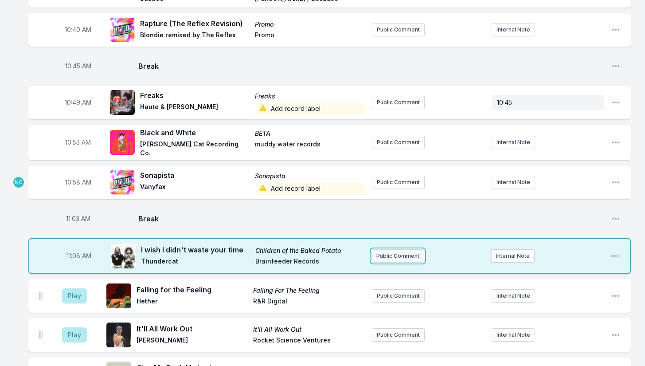
click at [408, 249] on button "Public Comment" at bounding box center [398, 255] width 53 height 13
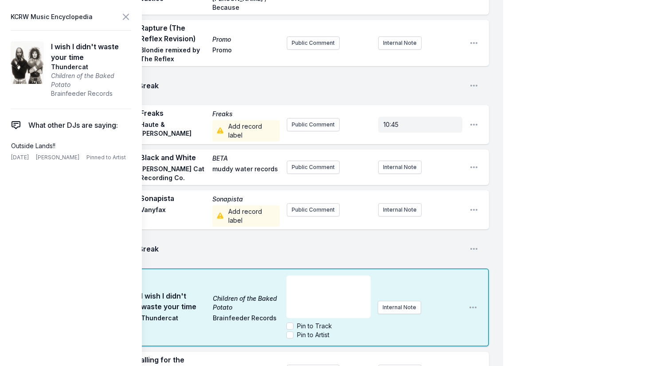
scroll to position [1499, 0]
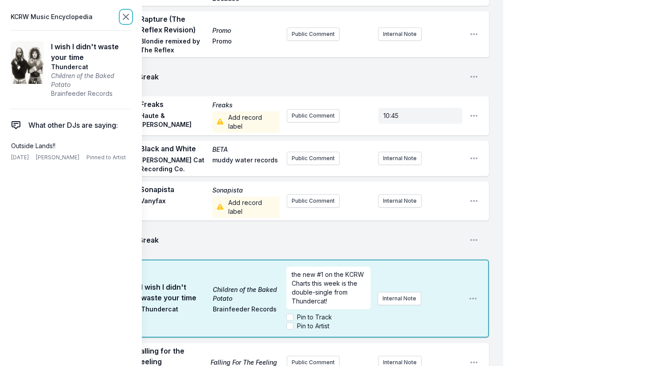
click at [130, 18] on icon at bounding box center [126, 17] width 11 height 11
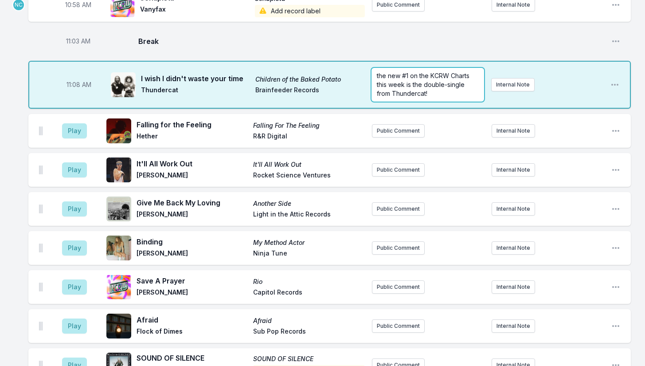
click at [447, 71] on p "the new #1 on the KCRW Charts this week is the double-single from Thundercat!" at bounding box center [428, 84] width 102 height 27
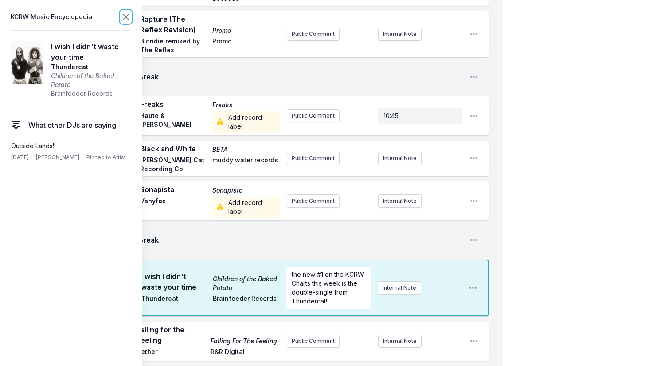
click at [125, 16] on icon at bounding box center [125, 16] width 5 height 5
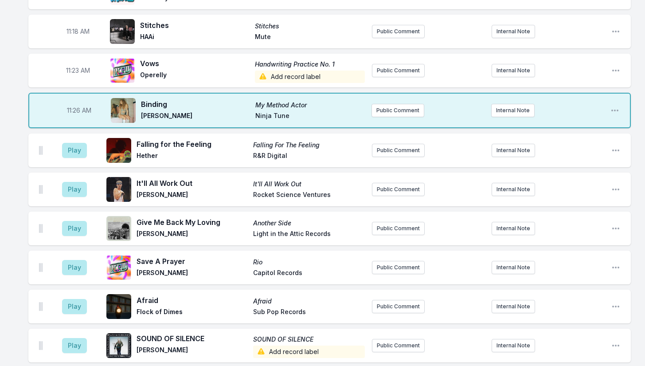
scroll to position [1454, 0]
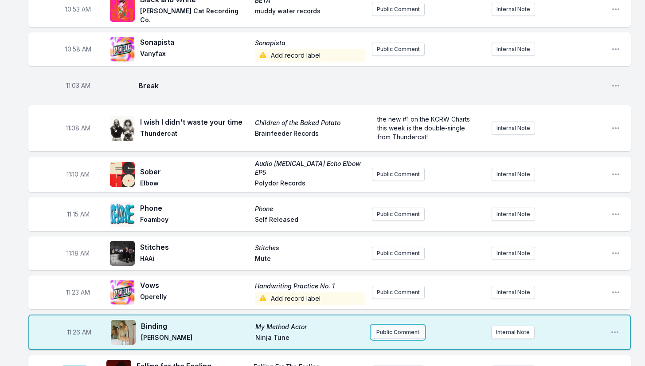
click at [391, 326] on button "Public Comment" at bounding box center [398, 332] width 53 height 13
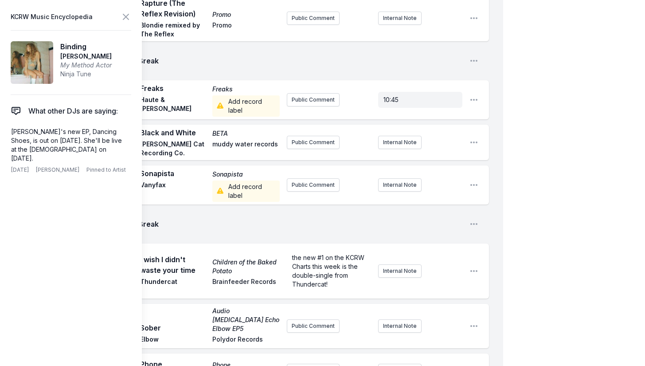
scroll to position [1632, 0]
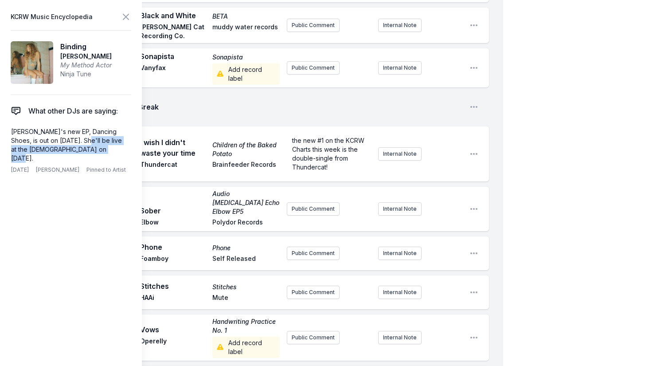
drag, startPoint x: 88, startPoint y: 140, endPoint x: 141, endPoint y: 149, distance: 54.5
click at [141, 149] on aside "KCRW Music Encyclopedia Binding [PERSON_NAME] My Method Actor Ninja Tune What o…" at bounding box center [71, 183] width 142 height 366
drag, startPoint x: 309, startPoint y: 307, endPoint x: 266, endPoint y: 309, distance: 43.5
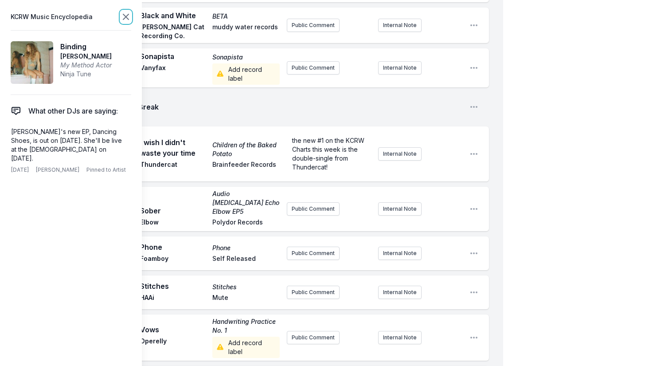
click at [126, 17] on icon at bounding box center [125, 16] width 5 height 5
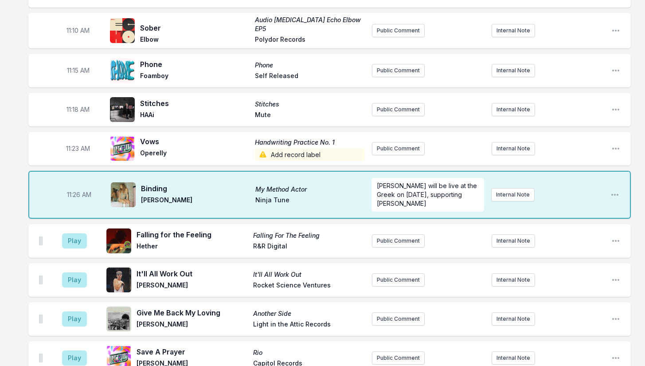
scroll to position [1543, 0]
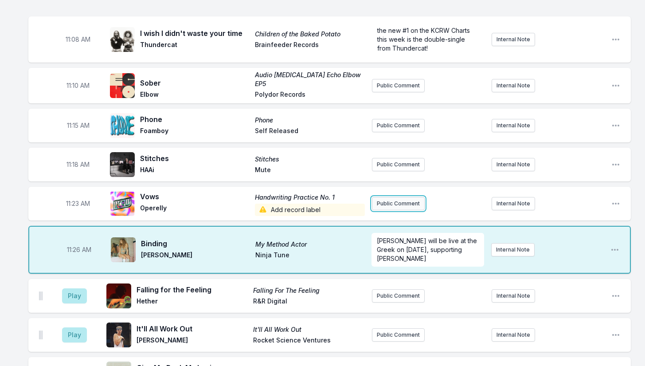
click at [389, 197] on button "Public Comment" at bounding box center [398, 203] width 53 height 13
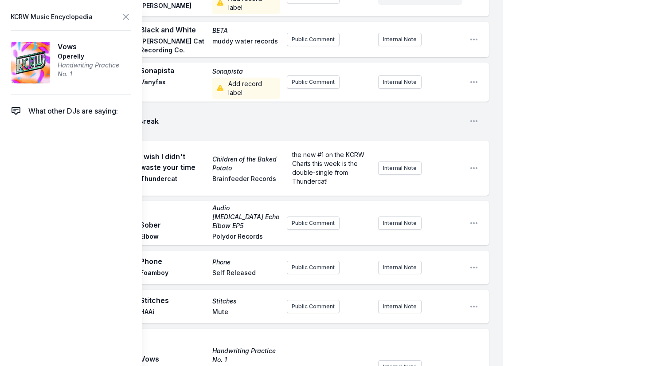
scroll to position [1632, 0]
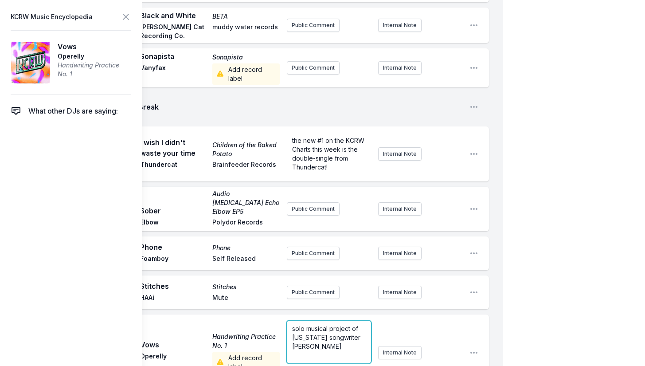
click at [358, 325] on span "solo musical project of [US_STATE] songwriter [PERSON_NAME]" at bounding box center [327, 337] width 70 height 25
click at [290, 365] on input "Pin to Track" at bounding box center [290, 371] width 7 height 7
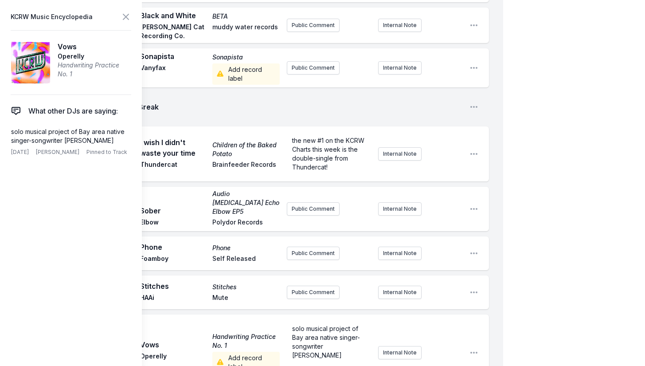
checkbox input "true"
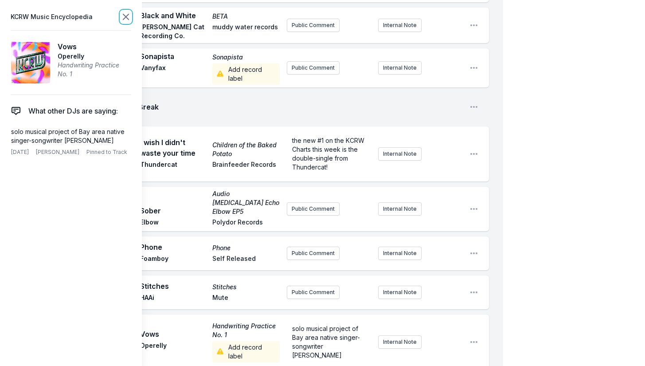
click at [128, 19] on icon at bounding box center [125, 16] width 5 height 5
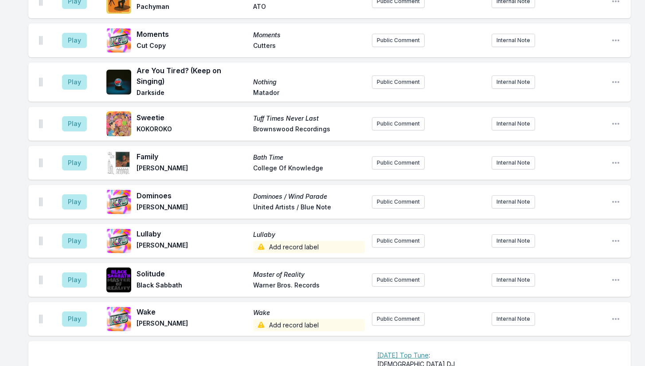
scroll to position [3586, 0]
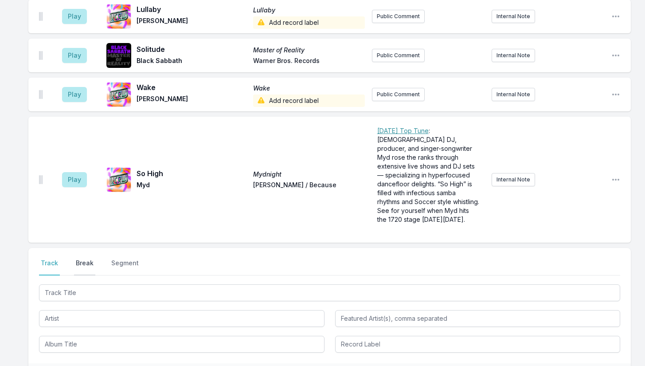
click at [89, 259] on button "Break" at bounding box center [84, 267] width 21 height 17
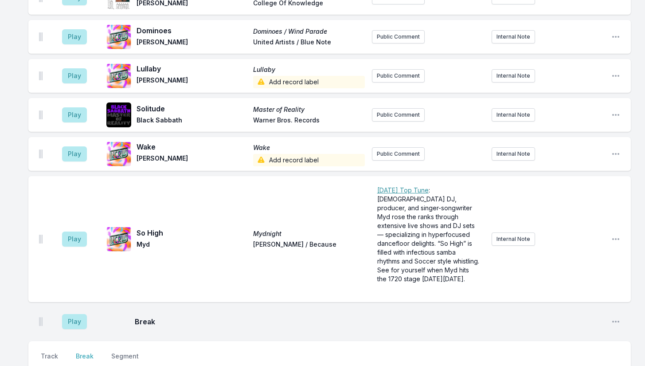
scroll to position [3560, 0]
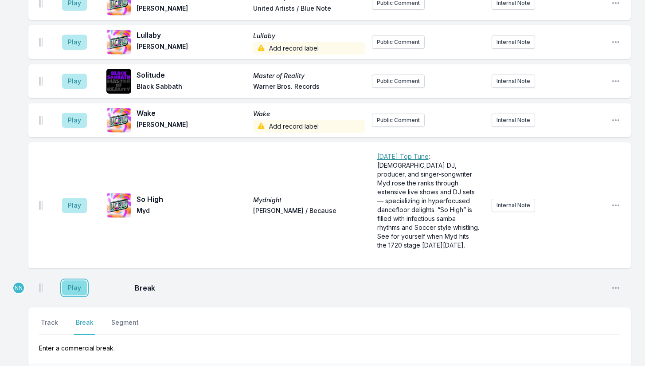
click at [75, 280] on button "Play" at bounding box center [74, 287] width 25 height 15
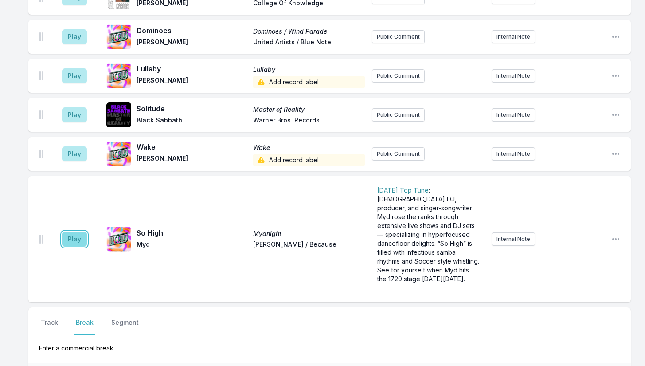
click at [73, 231] on button "Play" at bounding box center [74, 238] width 25 height 15
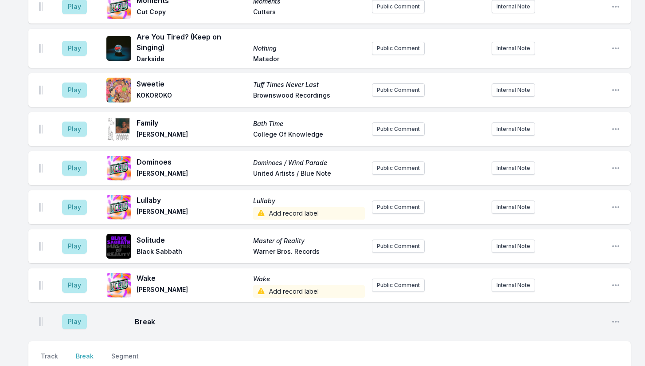
scroll to position [3593, 0]
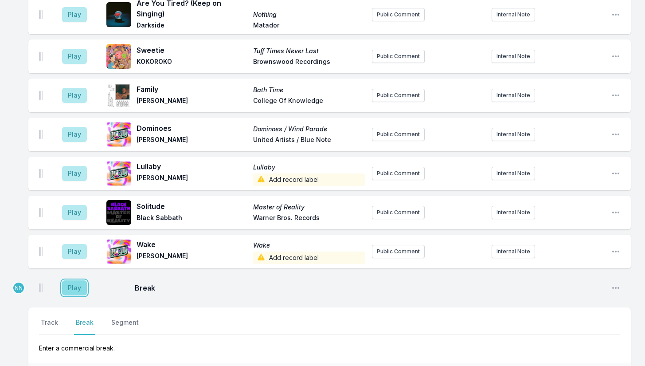
click at [71, 280] on button "Play" at bounding box center [74, 287] width 25 height 15
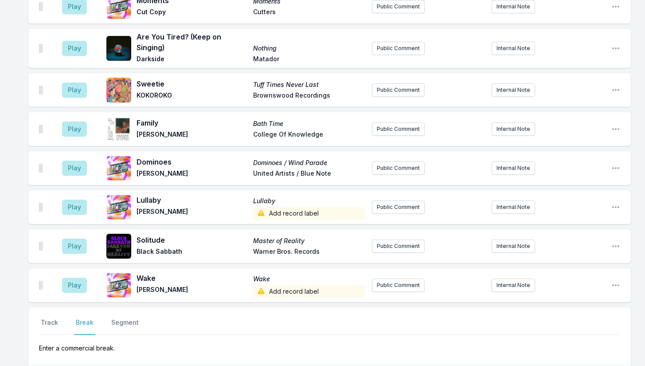
scroll to position [2769, 0]
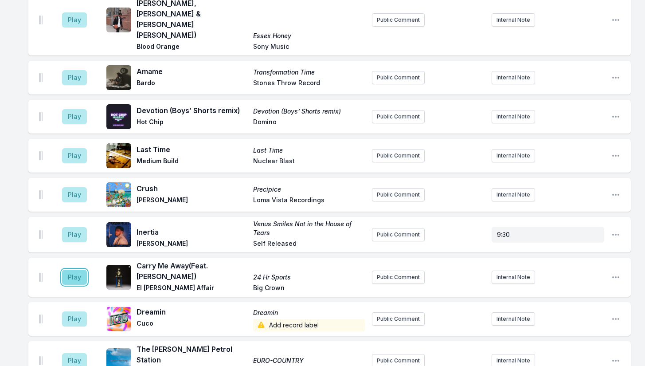
click at [73, 270] on button "Play" at bounding box center [74, 277] width 25 height 15
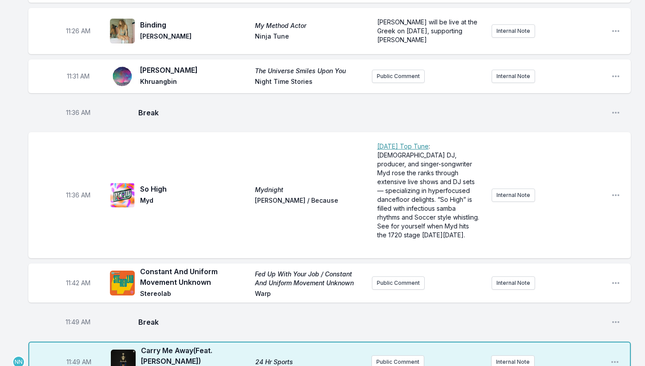
scroll to position [1837, 0]
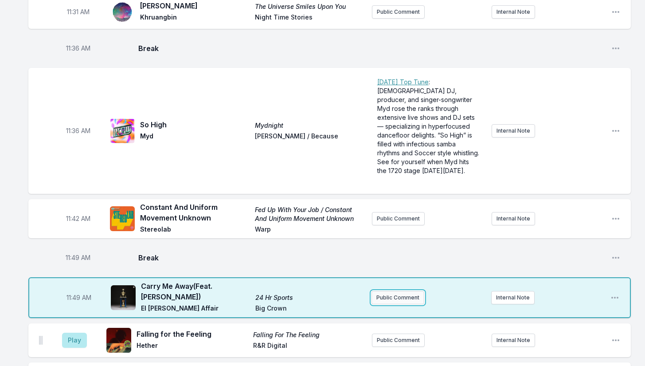
click at [399, 291] on button "Public Comment" at bounding box center [398, 297] width 53 height 13
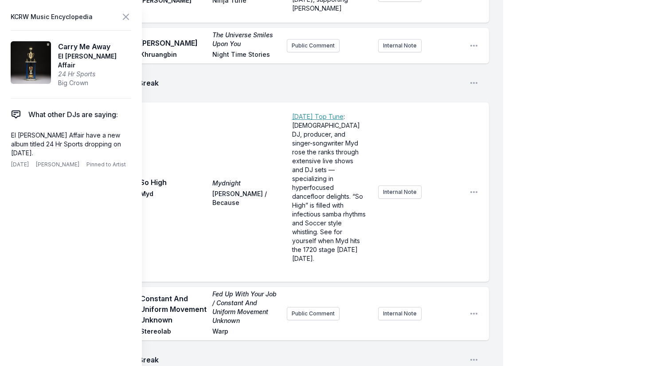
scroll to position [2103, 0]
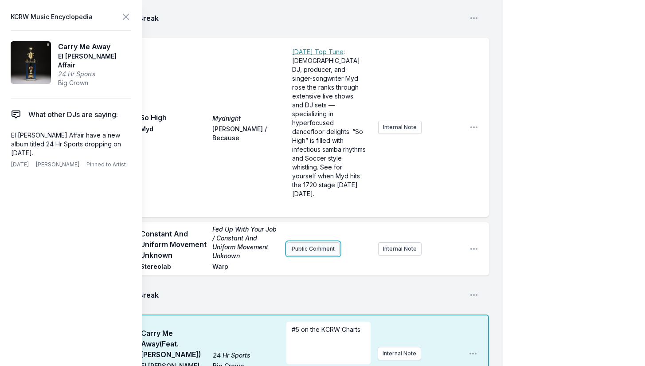
click at [305, 242] on button "Public Comment" at bounding box center [313, 248] width 53 height 13
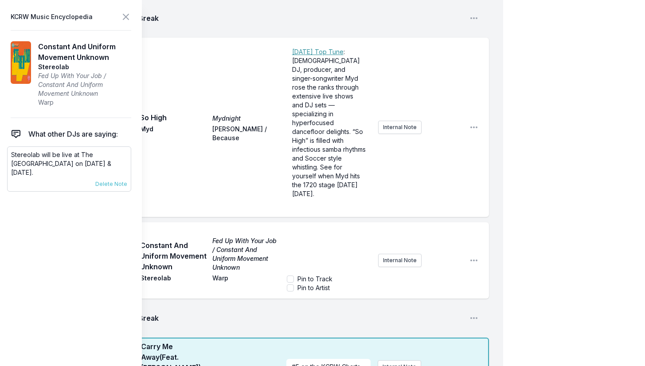
click at [59, 157] on p "Stereolab will be live at The [GEOGRAPHIC_DATA] on [DATE] & [DATE]." at bounding box center [69, 163] width 116 height 27
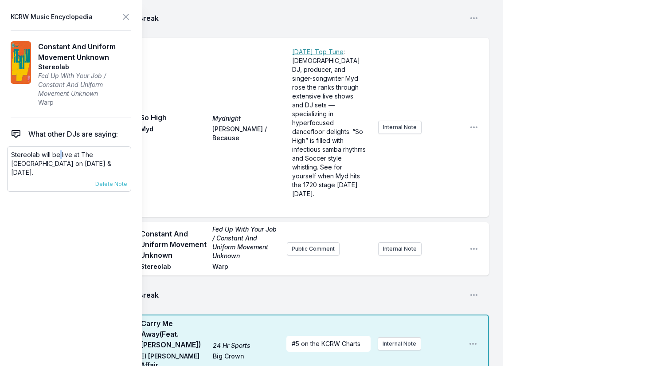
click at [59, 157] on p "Stereolab will be live at The [GEOGRAPHIC_DATA] on [DATE] & [DATE]." at bounding box center [69, 163] width 116 height 27
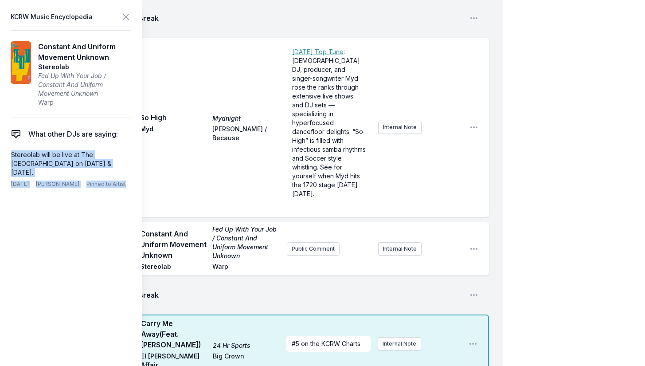
copy div "Stereolab will be live at The [GEOGRAPHIC_DATA] on [DATE] & [DATE]. [DATE] [PER…"
click at [321, 242] on button "Public Comment" at bounding box center [313, 248] width 53 height 13
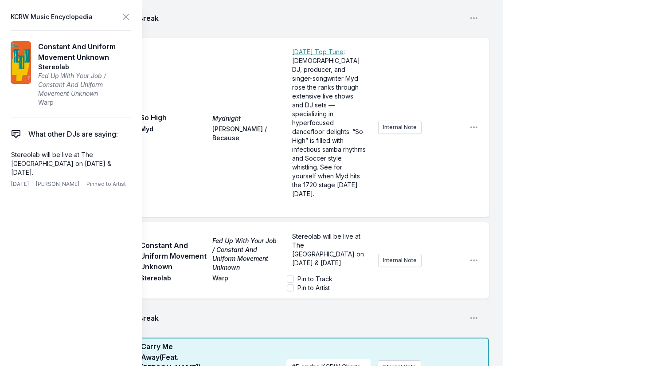
scroll to position [35, 0]
drag, startPoint x: 343, startPoint y: 164, endPoint x: 279, endPoint y: 146, distance: 65.9
click at [279, 222] on div "11:42 AM Constant And Uniform Movement Unknown Fed Up With Your Job / Constant …" at bounding box center [258, 260] width 461 height 76
click at [126, 14] on icon at bounding box center [126, 17] width 11 height 11
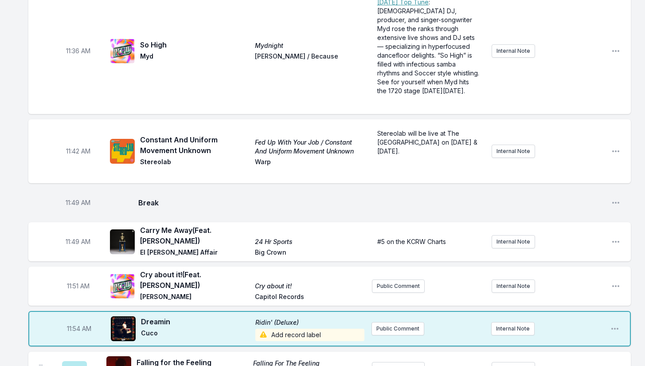
scroll to position [1970, 0]
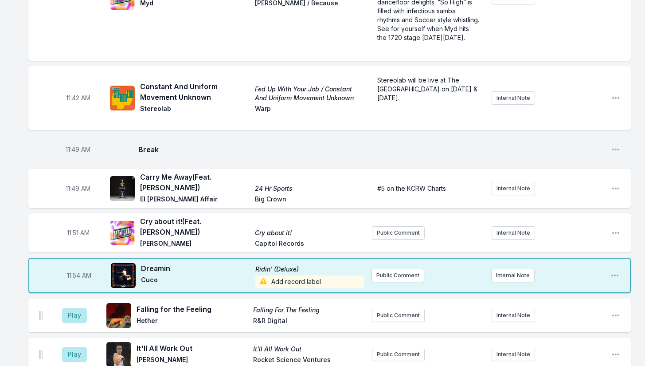
click at [275, 275] on span "Add record label" at bounding box center [309, 281] width 109 height 12
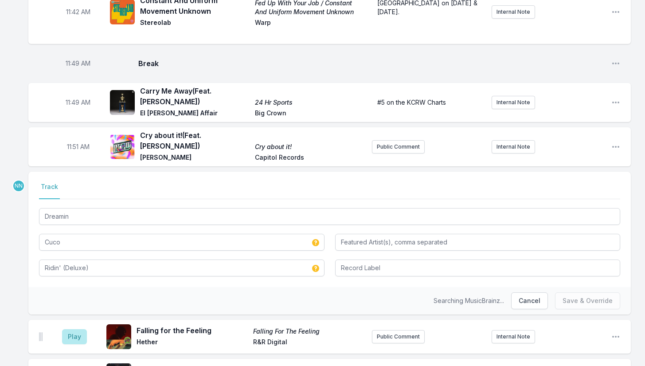
scroll to position [2059, 0]
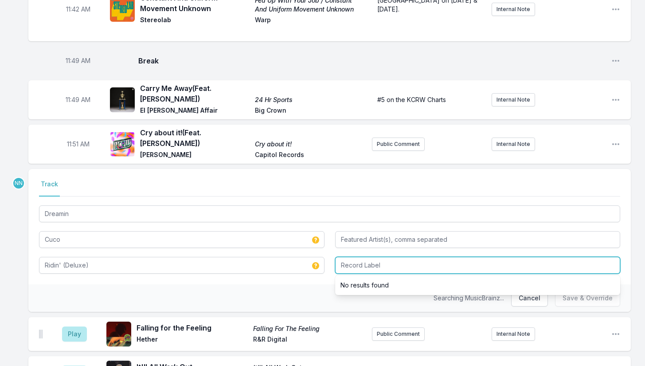
click at [361, 257] on input "Record Label" at bounding box center [478, 265] width 286 height 17
type input "Interscope"
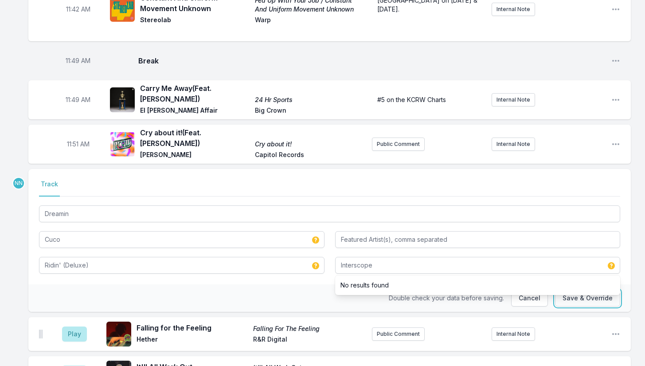
click at [613, 290] on button "Save & Override" at bounding box center [587, 298] width 65 height 17
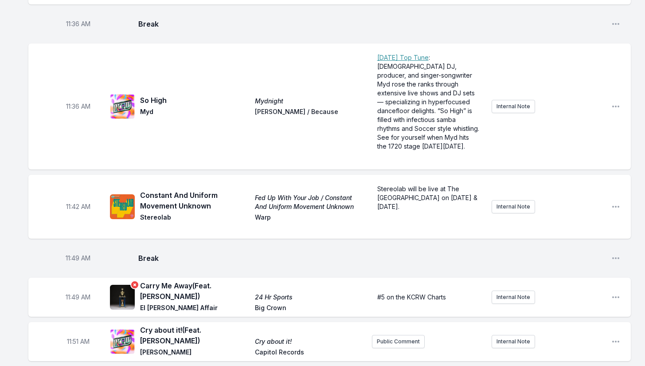
scroll to position [1837, 0]
